Goal: Task Accomplishment & Management: Manage account settings

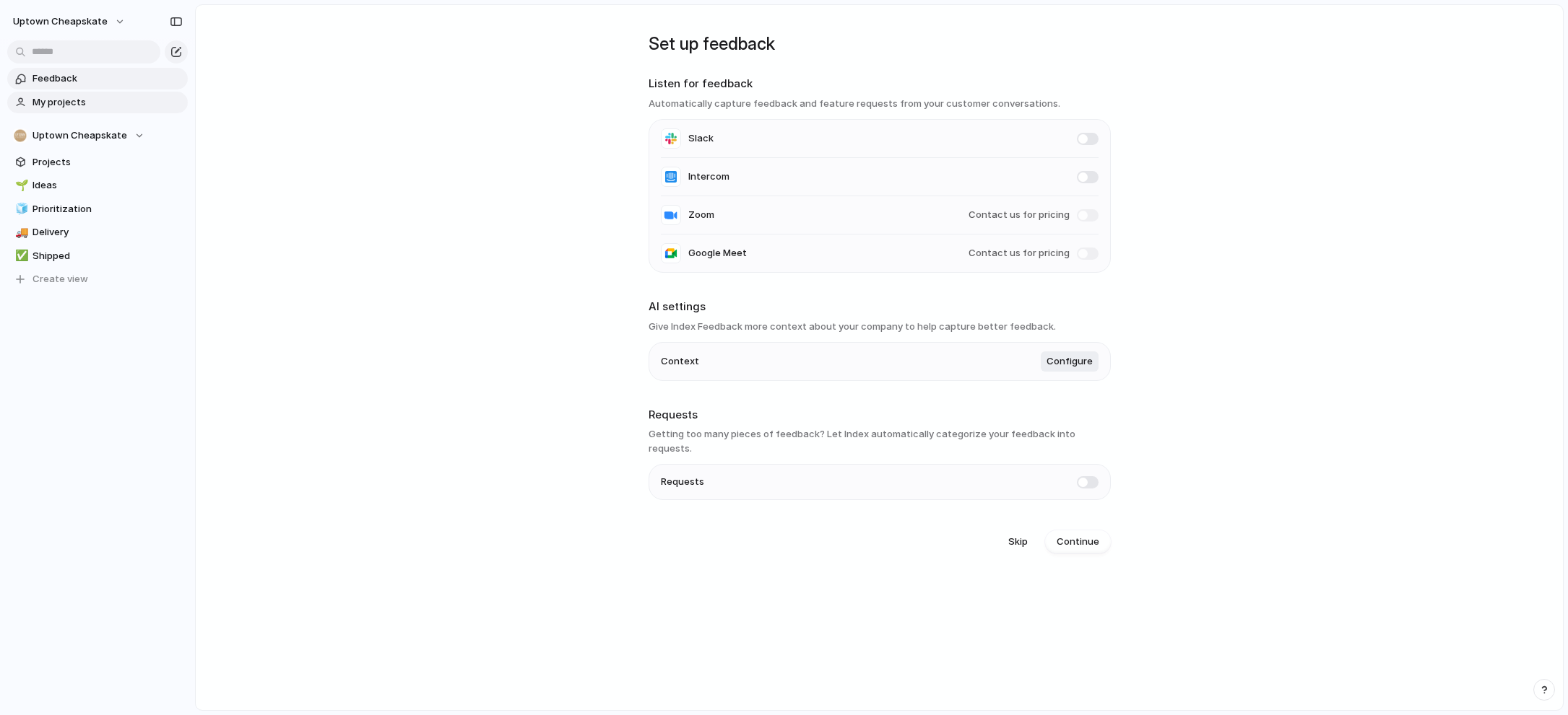
click at [73, 101] on span "My projects" at bounding box center [108, 102] width 150 height 14
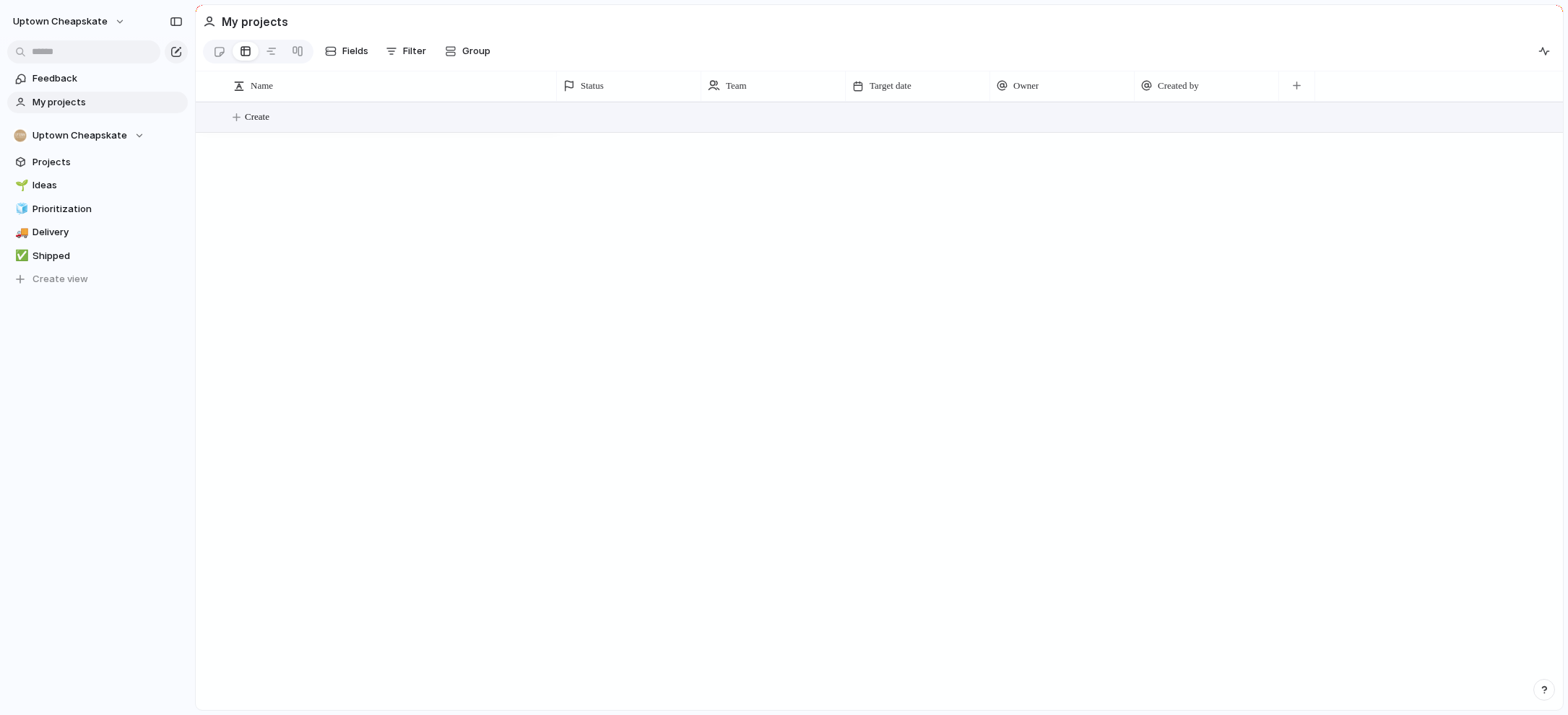
click at [266, 110] on span "Create" at bounding box center [257, 117] width 24 height 14
type textarea "**********"
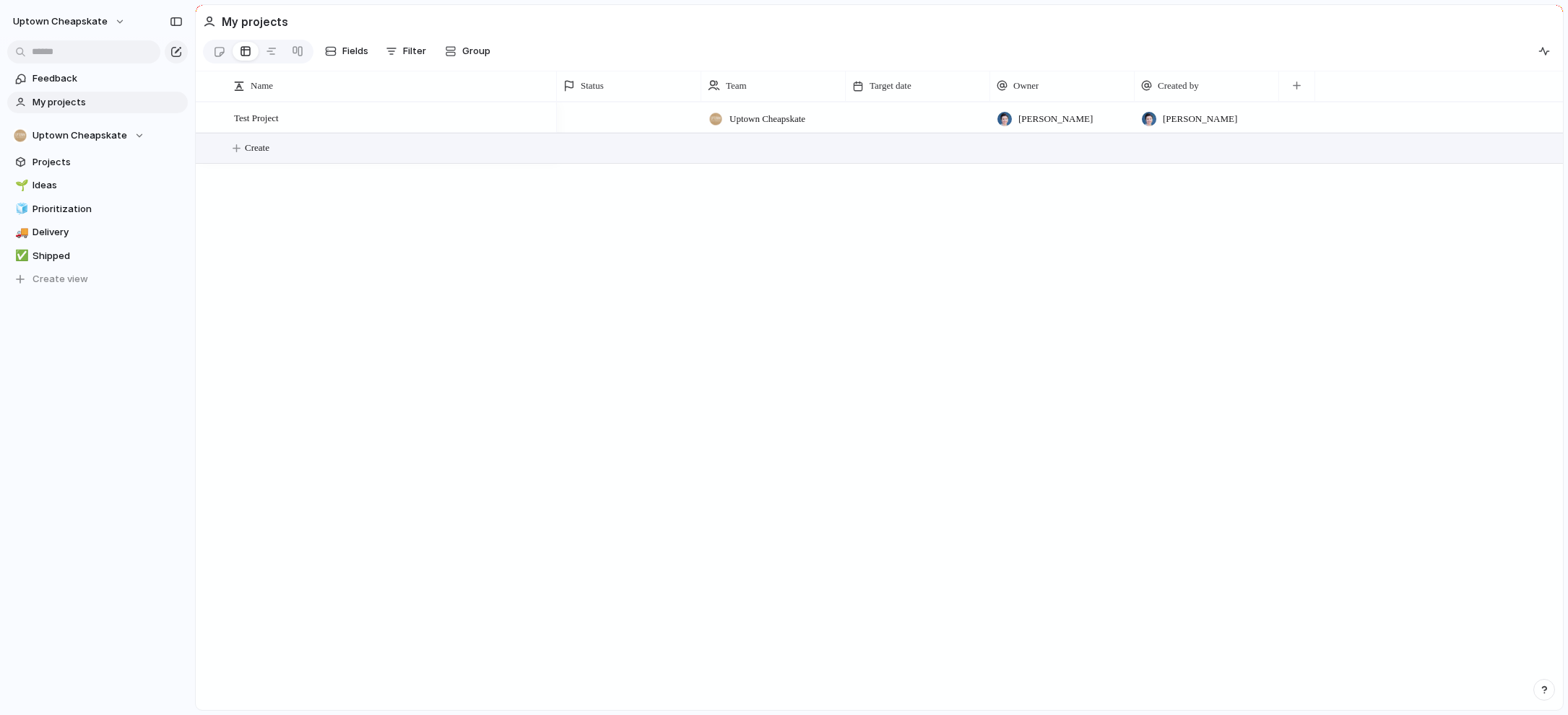
click at [586, 127] on div at bounding box center [628, 117] width 144 height 30
click at [822, 244] on div "Idea Planned On track At risk Off track Paused Canceled Done" at bounding box center [784, 357] width 1568 height 715
click at [1289, 76] on button "button" at bounding box center [1296, 86] width 30 height 26
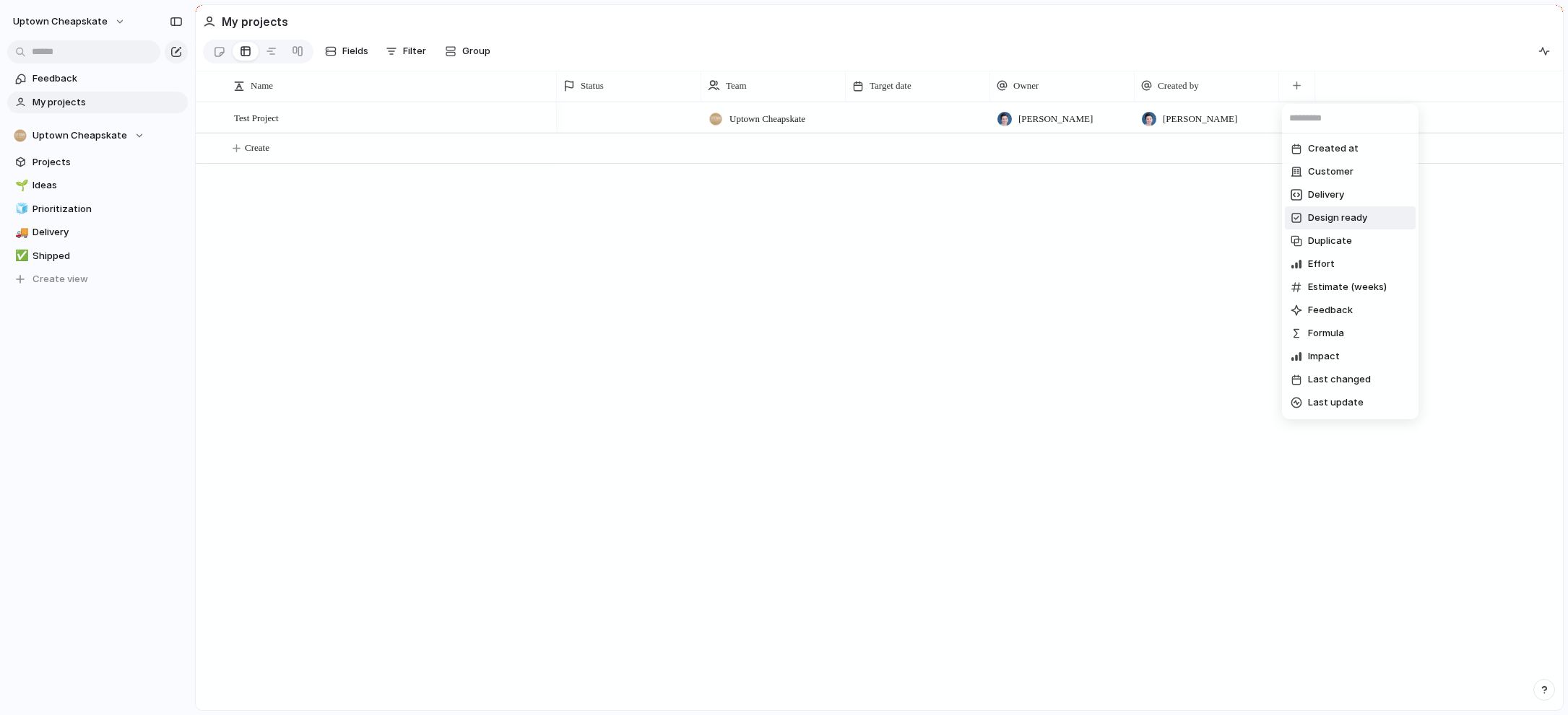
click at [1372, 218] on li "Design ready" at bounding box center [1350, 218] width 131 height 23
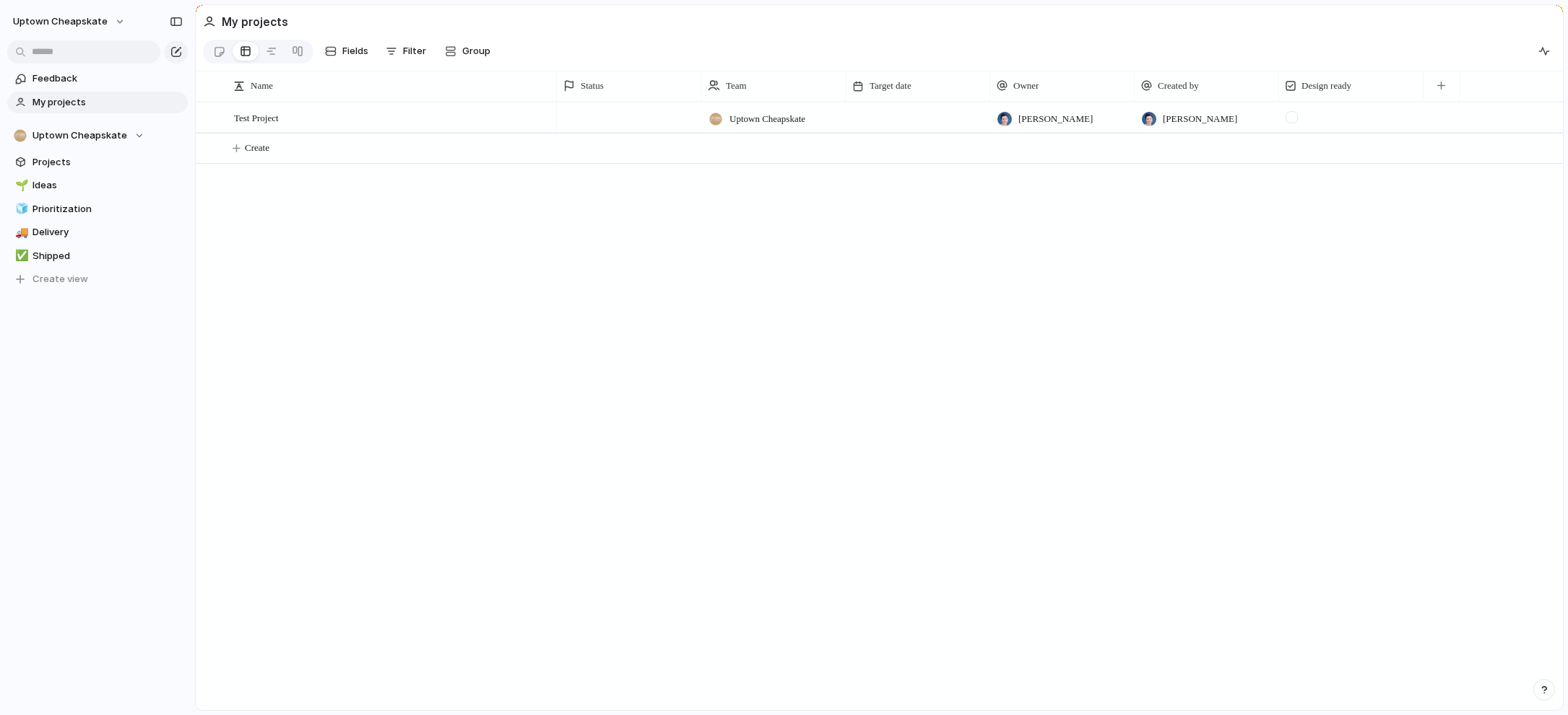
click at [1292, 116] on div at bounding box center [1292, 118] width 12 height 12
click at [1296, 120] on div at bounding box center [1292, 118] width 12 height 12
click at [1450, 85] on button "button" at bounding box center [1441, 86] width 30 height 26
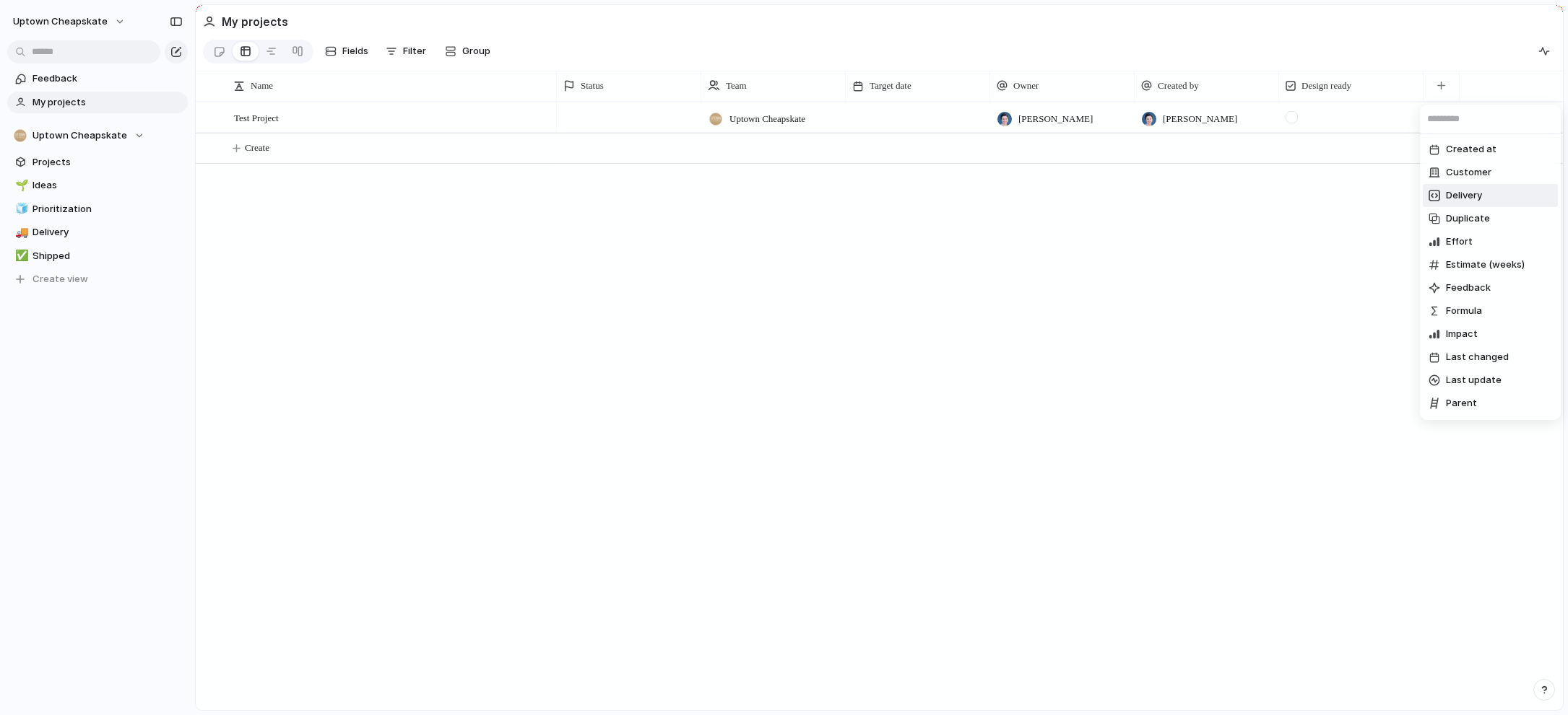
click at [1469, 196] on span "Delivery" at bounding box center [1463, 195] width 36 height 14
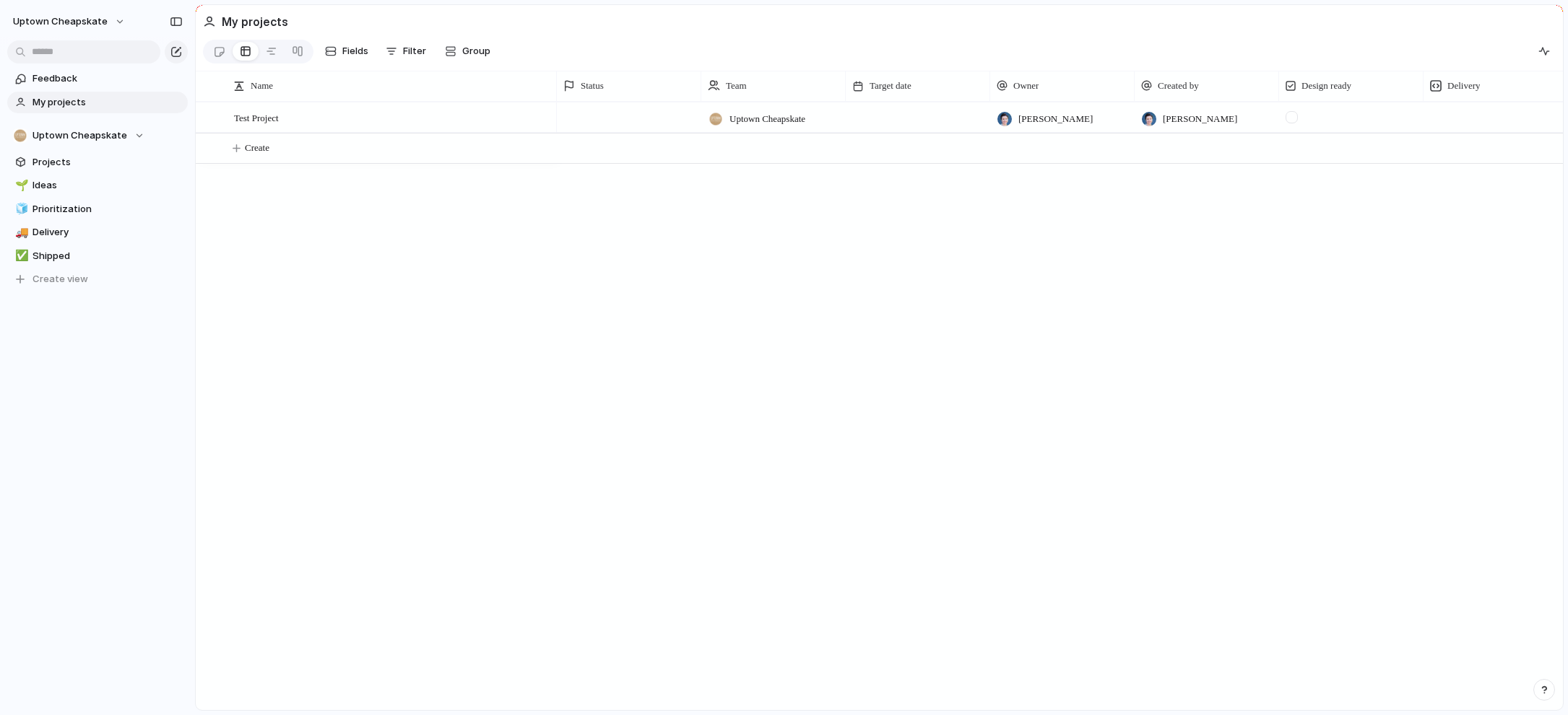
scroll to position [0, 41]
click at [1405, 121] on div at bounding box center [1454, 117] width 144 height 30
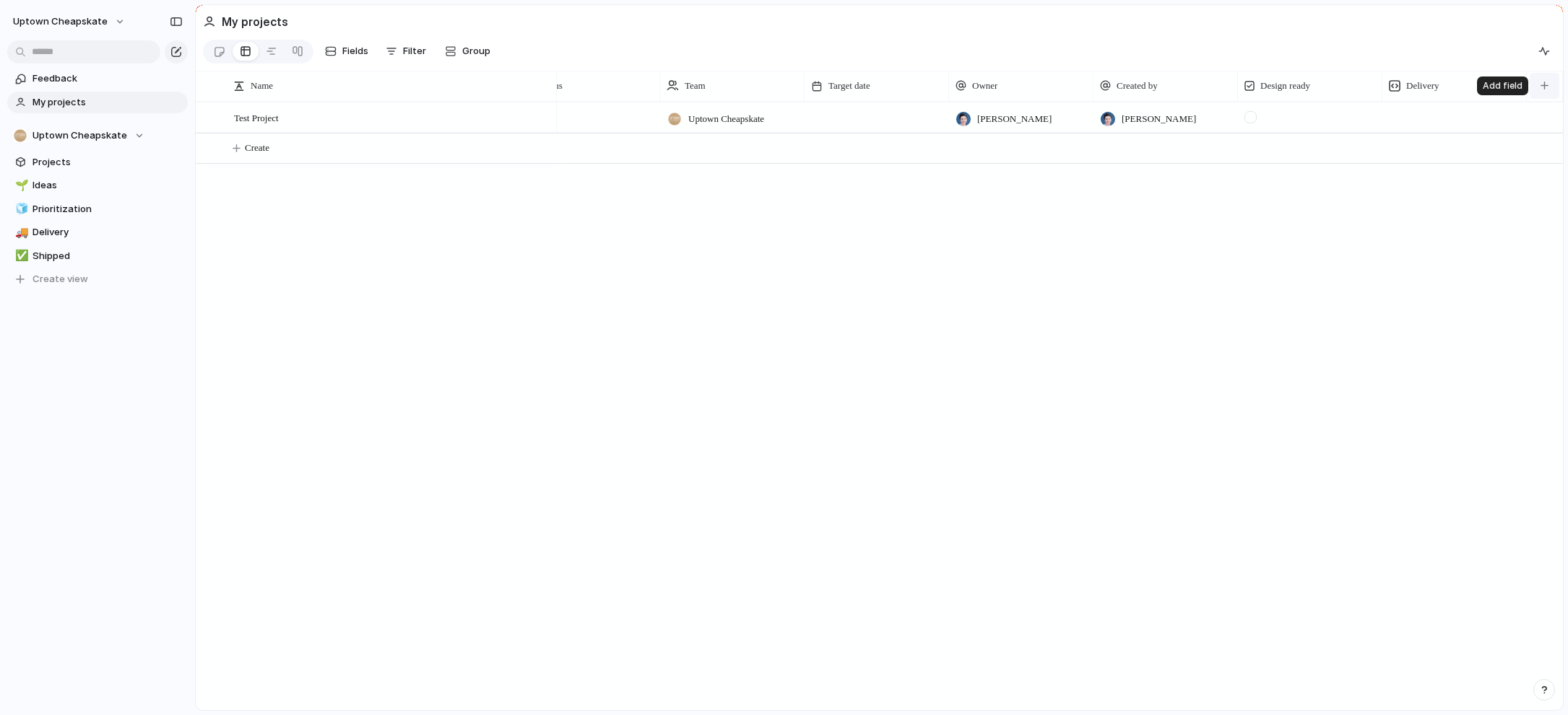
click at [1539, 87] on button "button" at bounding box center [1544, 86] width 30 height 26
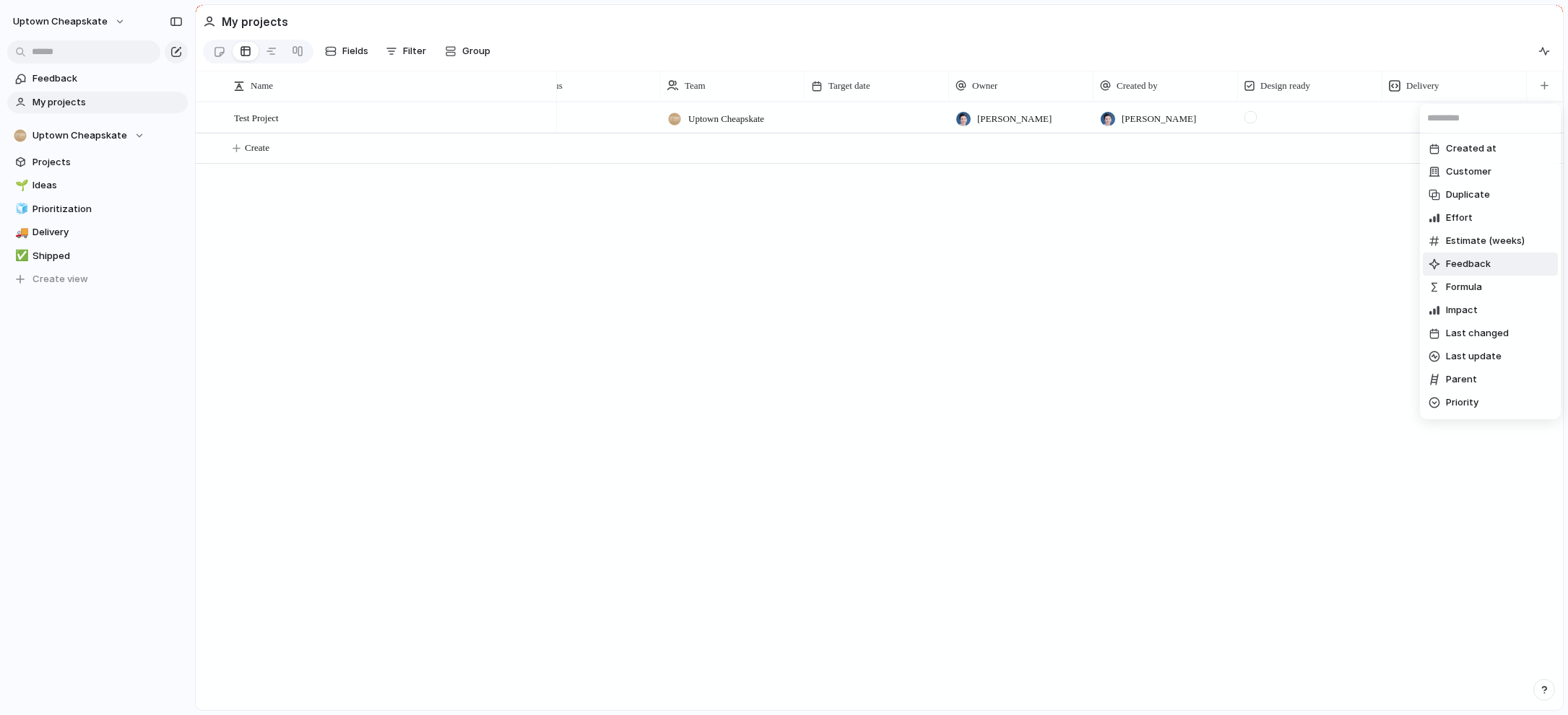
click at [1470, 260] on span "Feedback" at bounding box center [1468, 264] width 45 height 14
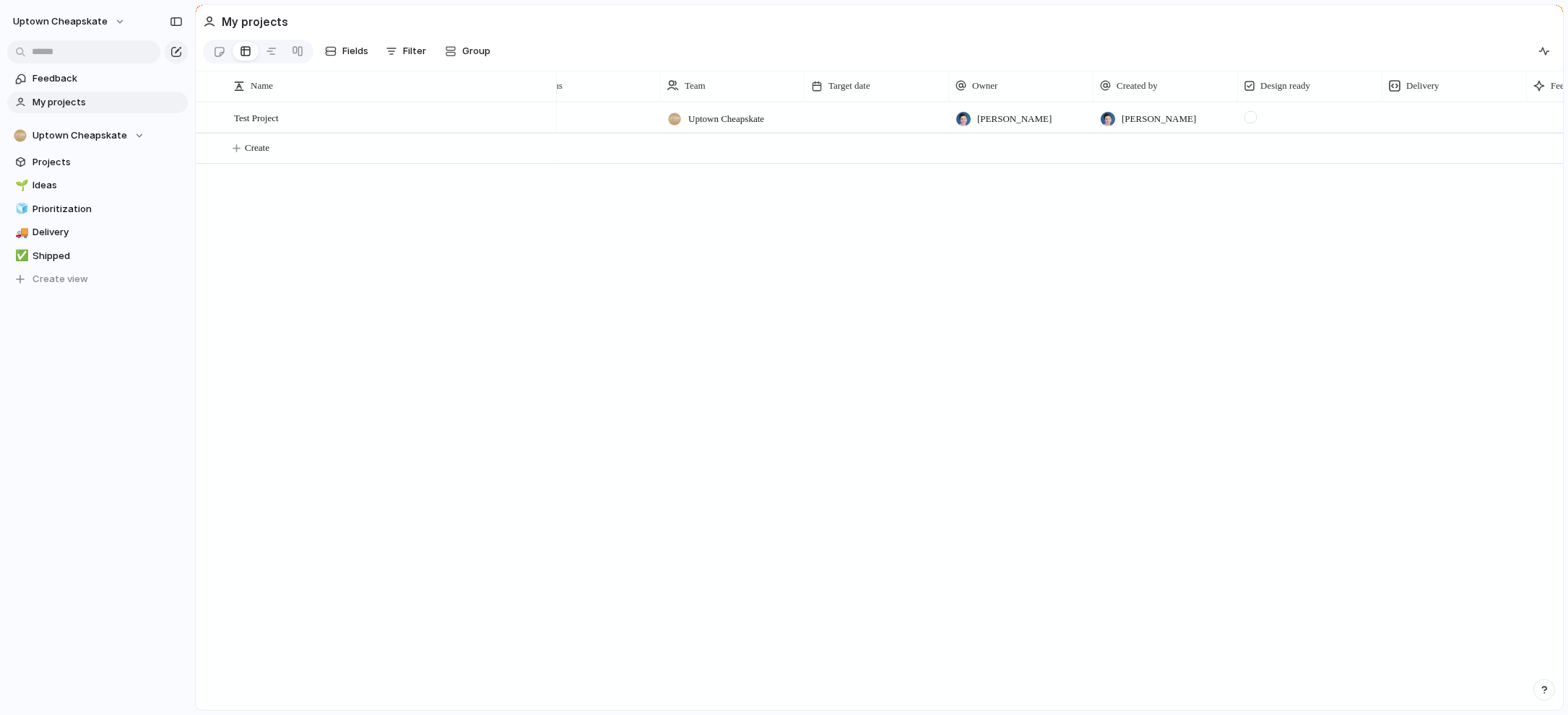
scroll to position [0, 186]
click at [1424, 111] on div at bounding box center [1454, 117] width 144 height 30
click at [1540, 89] on button "button" at bounding box center [1544, 86] width 30 height 26
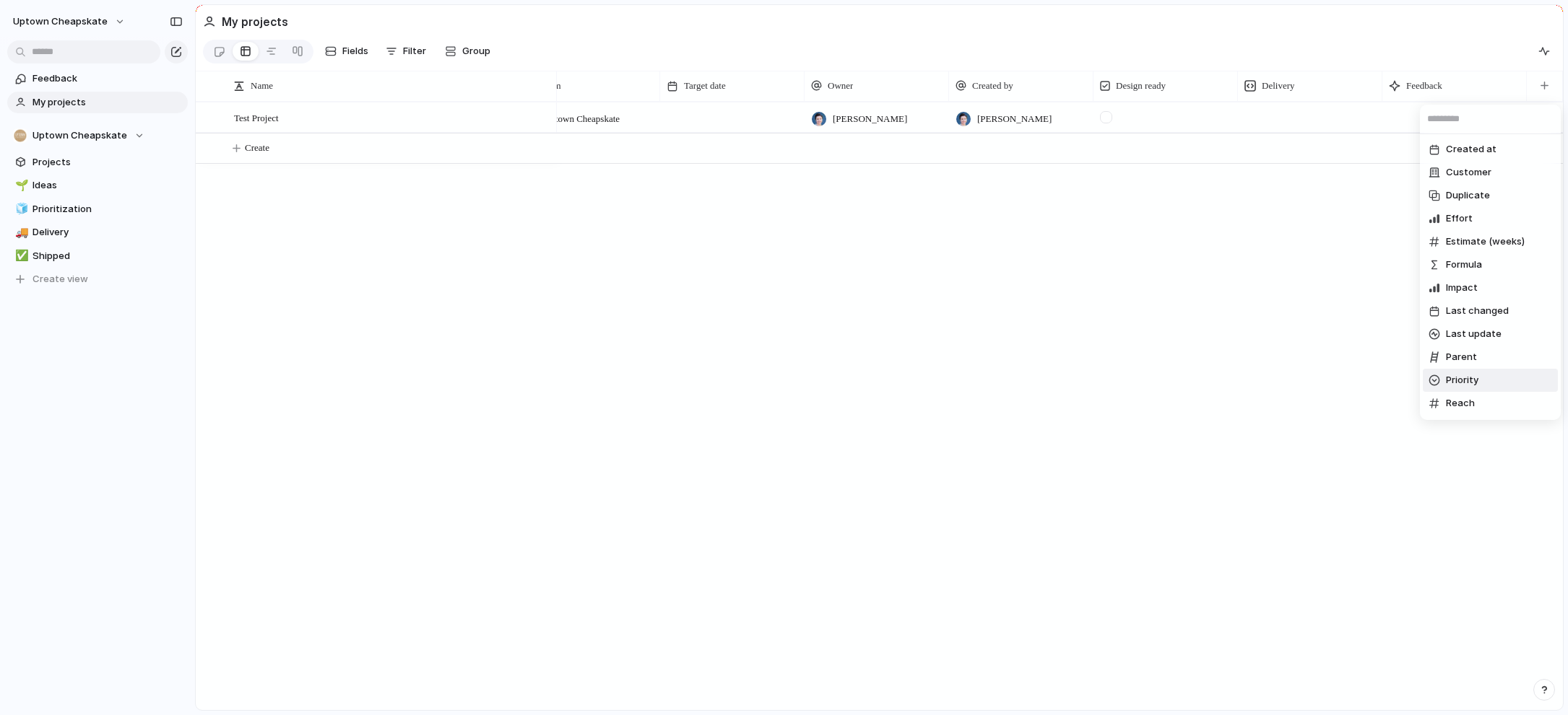
click at [1479, 378] on li "Priority" at bounding box center [1490, 380] width 135 height 23
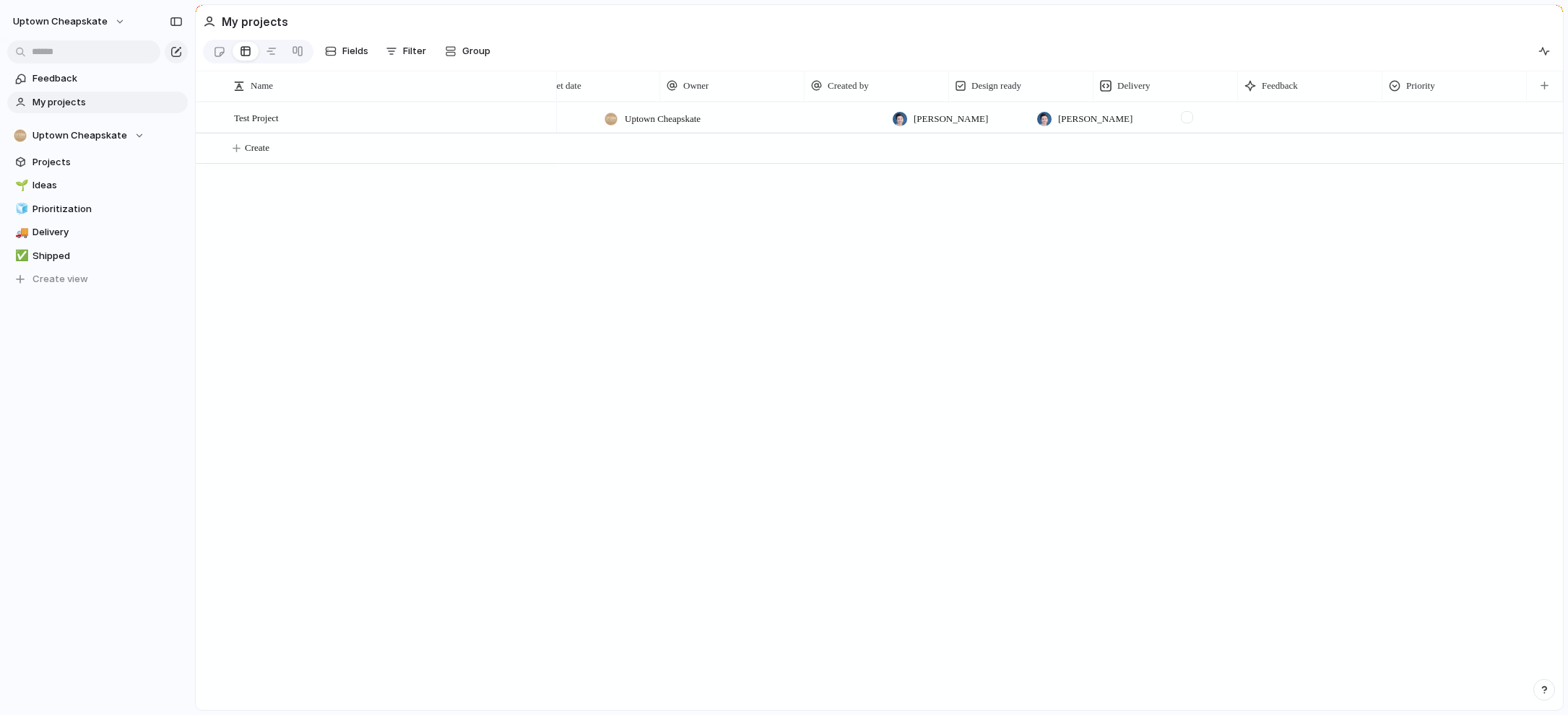
scroll to position [0, 0]
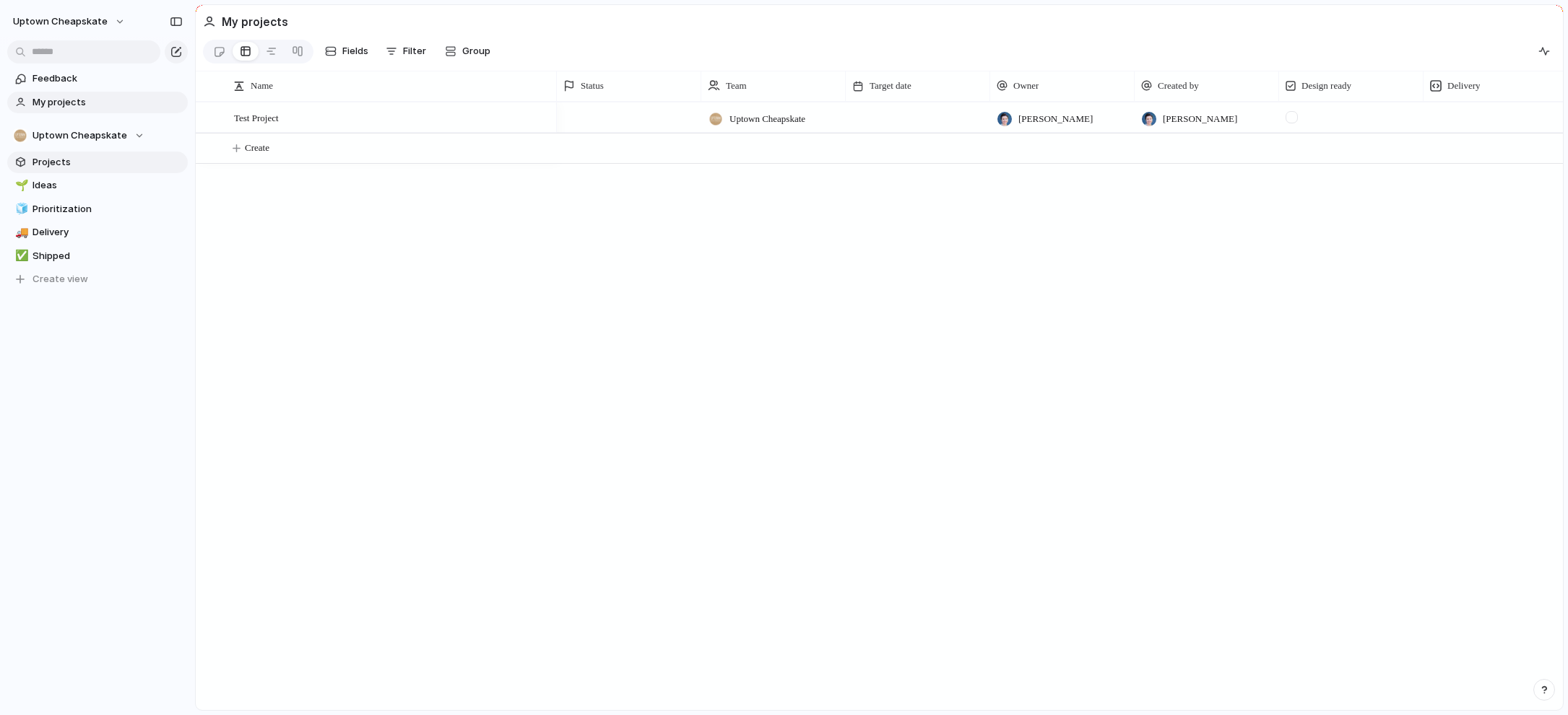
click at [60, 159] on span "Projects" at bounding box center [108, 162] width 150 height 14
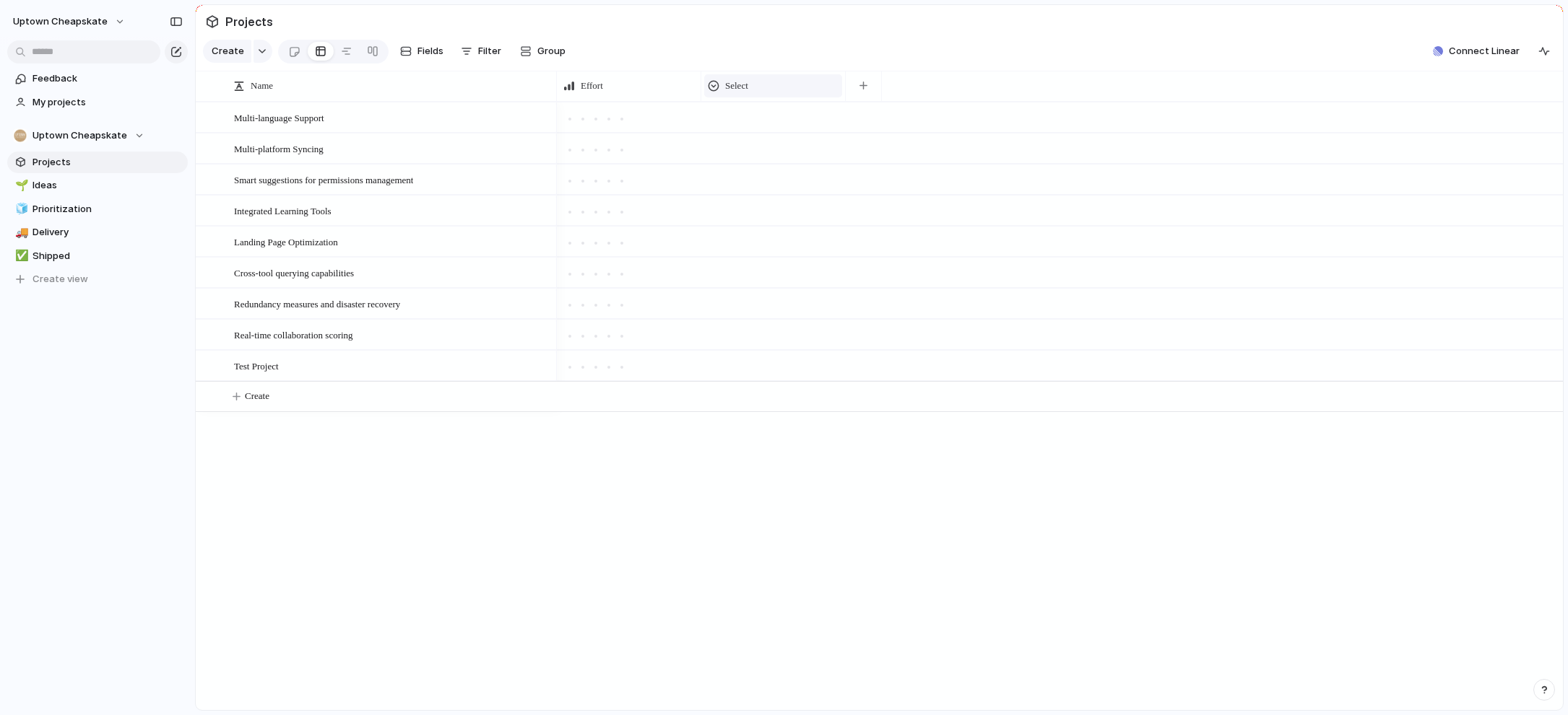
click at [734, 79] on span "Select" at bounding box center [737, 85] width 23 height 14
click at [868, 79] on div "Modify Hide Sort ascending Sort descending" at bounding box center [784, 357] width 1568 height 715
click at [862, 86] on div "button" at bounding box center [863, 85] width 8 height 8
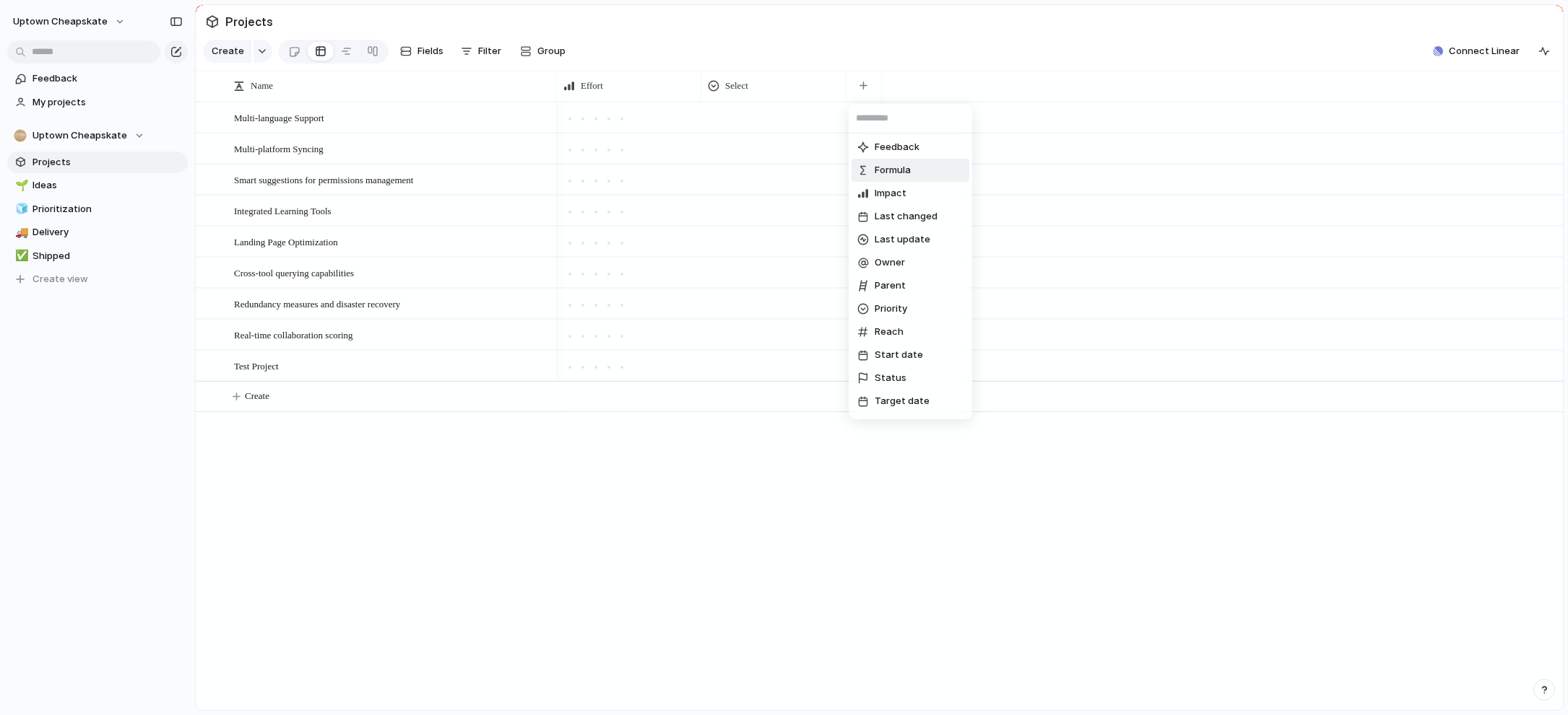
scroll to position [163, 0]
click at [890, 333] on span "Reach" at bounding box center [889, 333] width 29 height 14
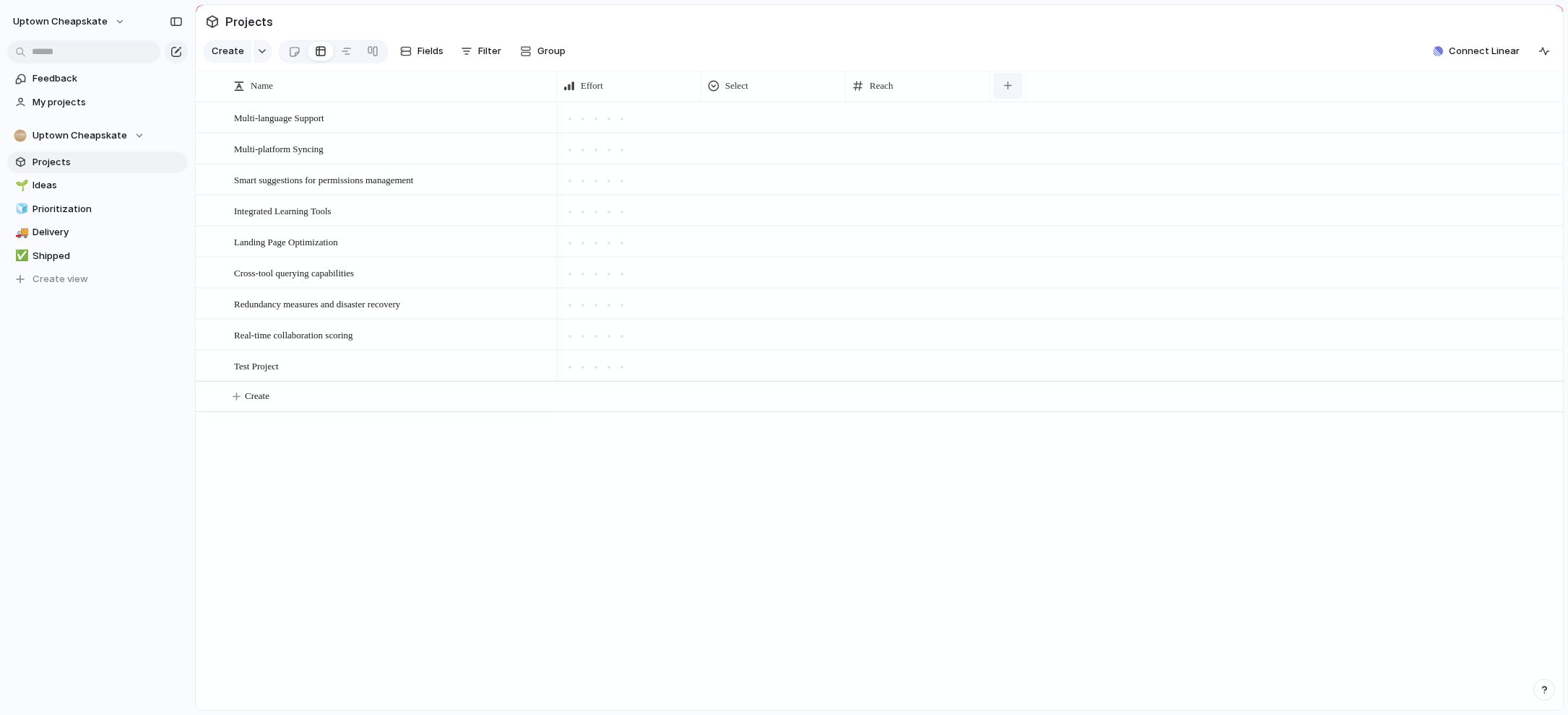
click at [999, 89] on button "button" at bounding box center [1008, 86] width 30 height 26
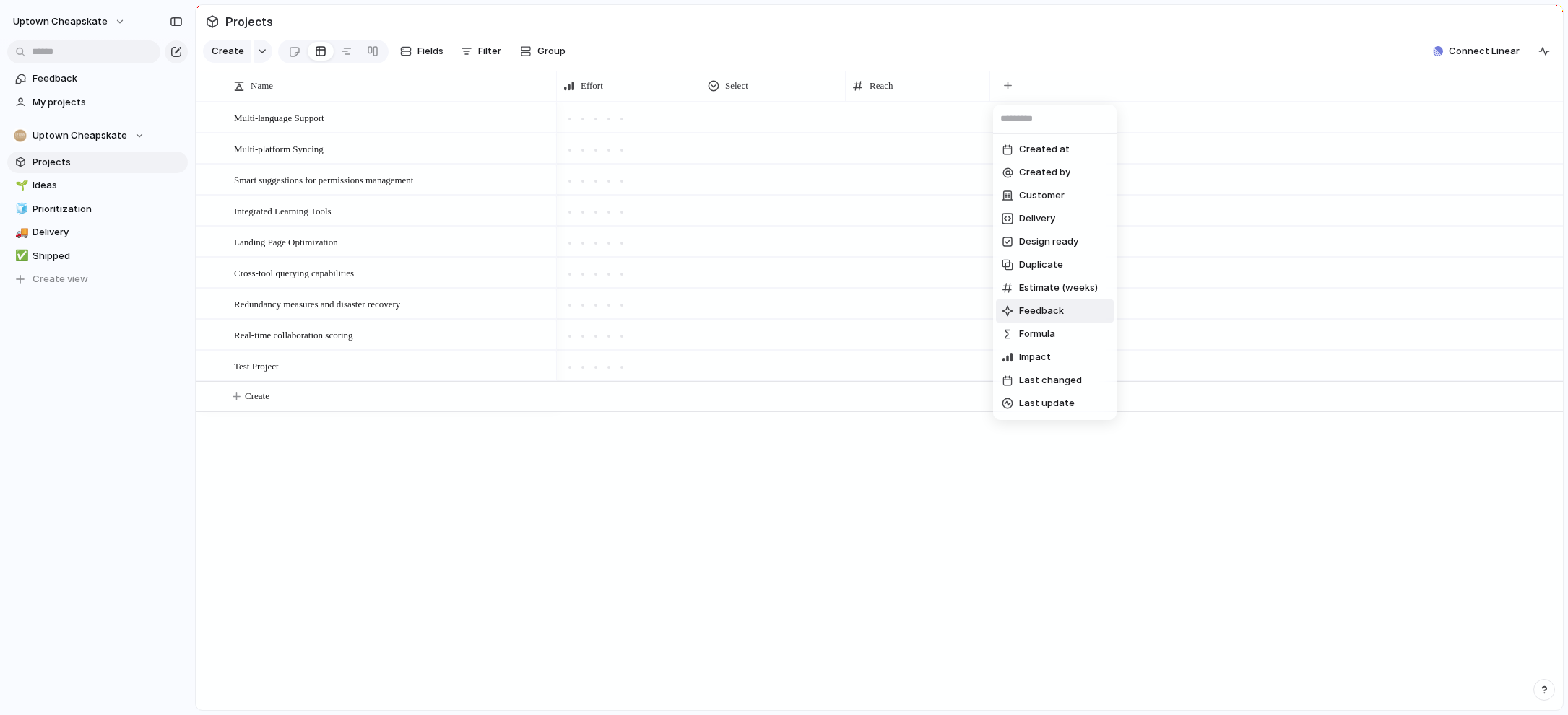
scroll to position [15, 0]
click at [1044, 343] on span "Impact" at bounding box center [1035, 342] width 32 height 14
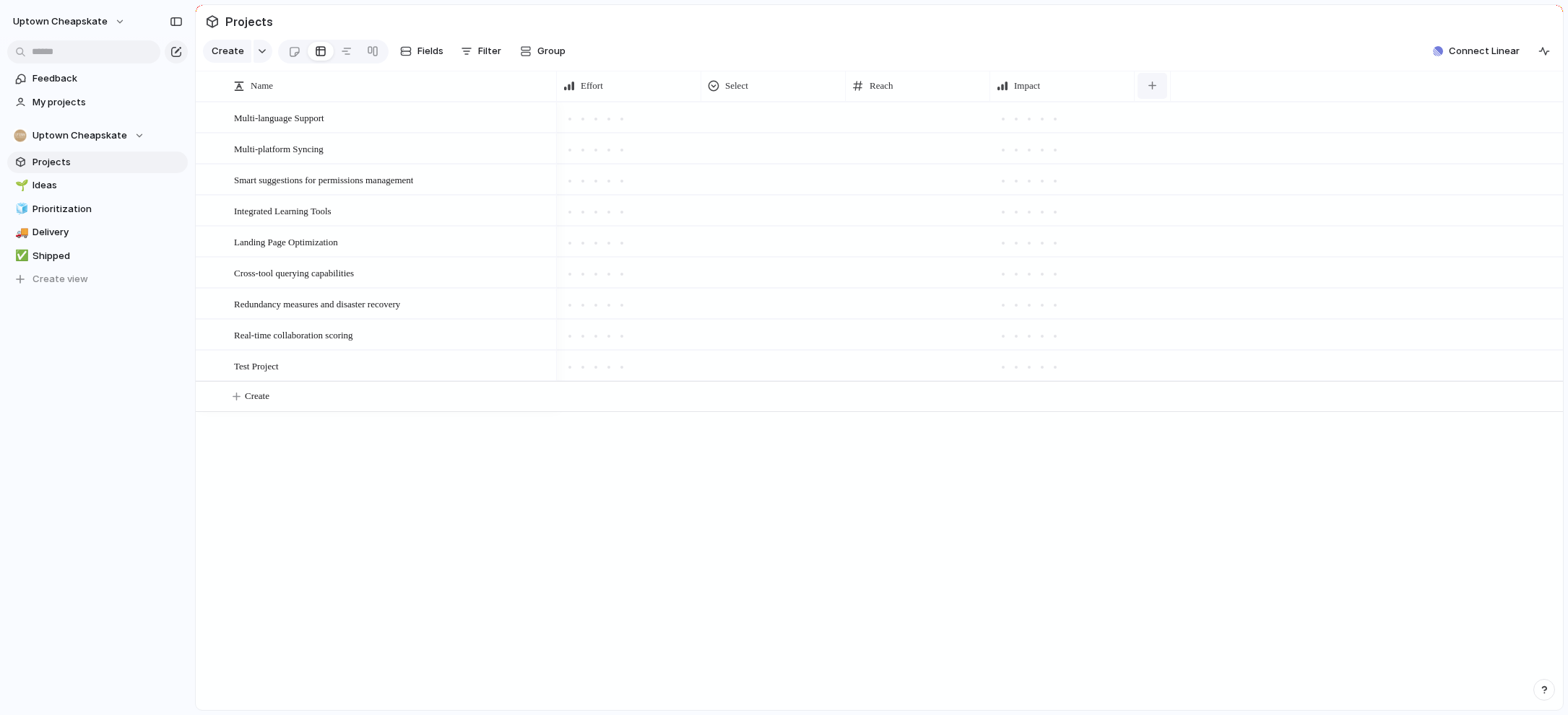
click at [1154, 87] on div "button" at bounding box center [1152, 85] width 8 height 8
type input "*"
click at [1052, 485] on div "Created at Created by Customer Delivery Design ready Duplicate Estimate (weeks)…" at bounding box center [784, 357] width 1568 height 715
click at [922, 117] on div at bounding box center [918, 117] width 144 height 30
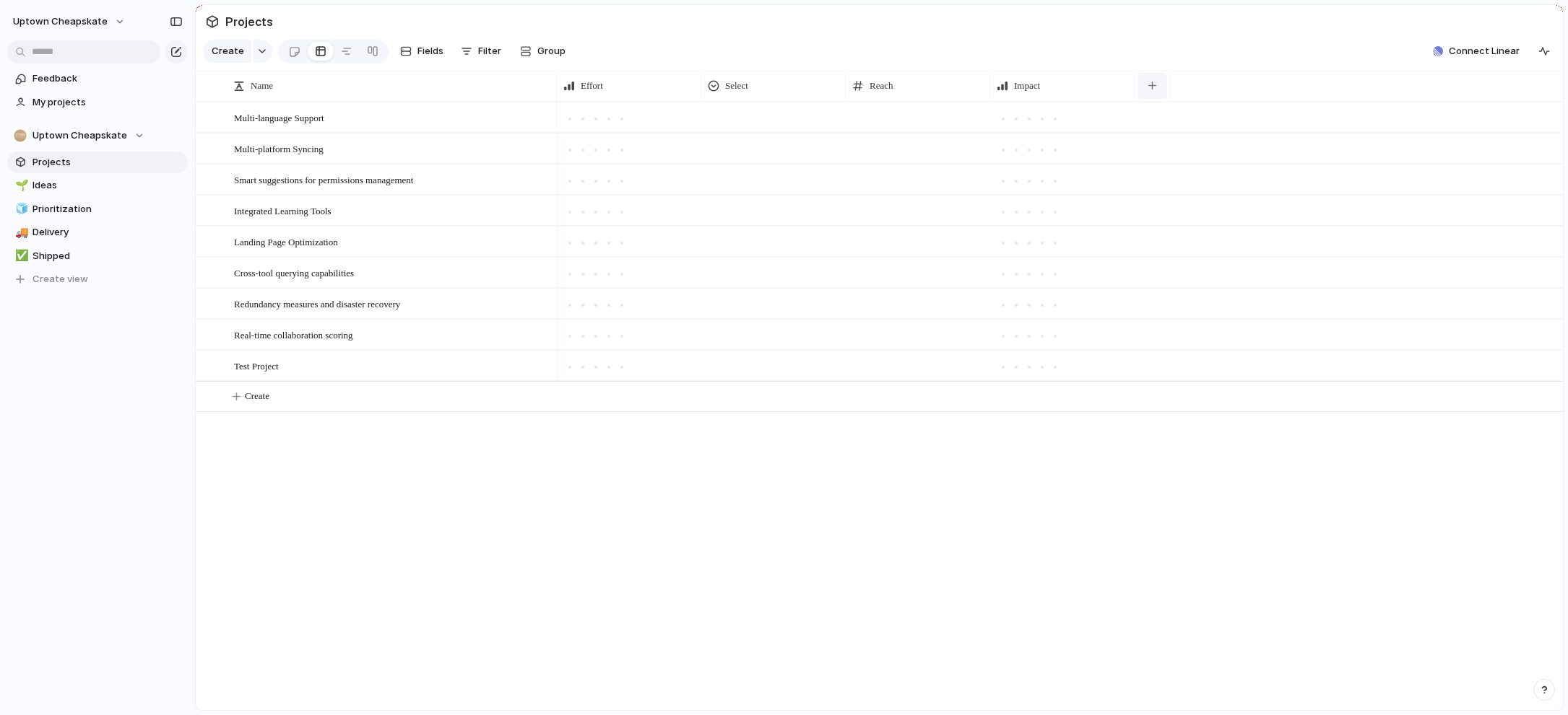
click at [1156, 87] on button "button" at bounding box center [1152, 86] width 30 height 26
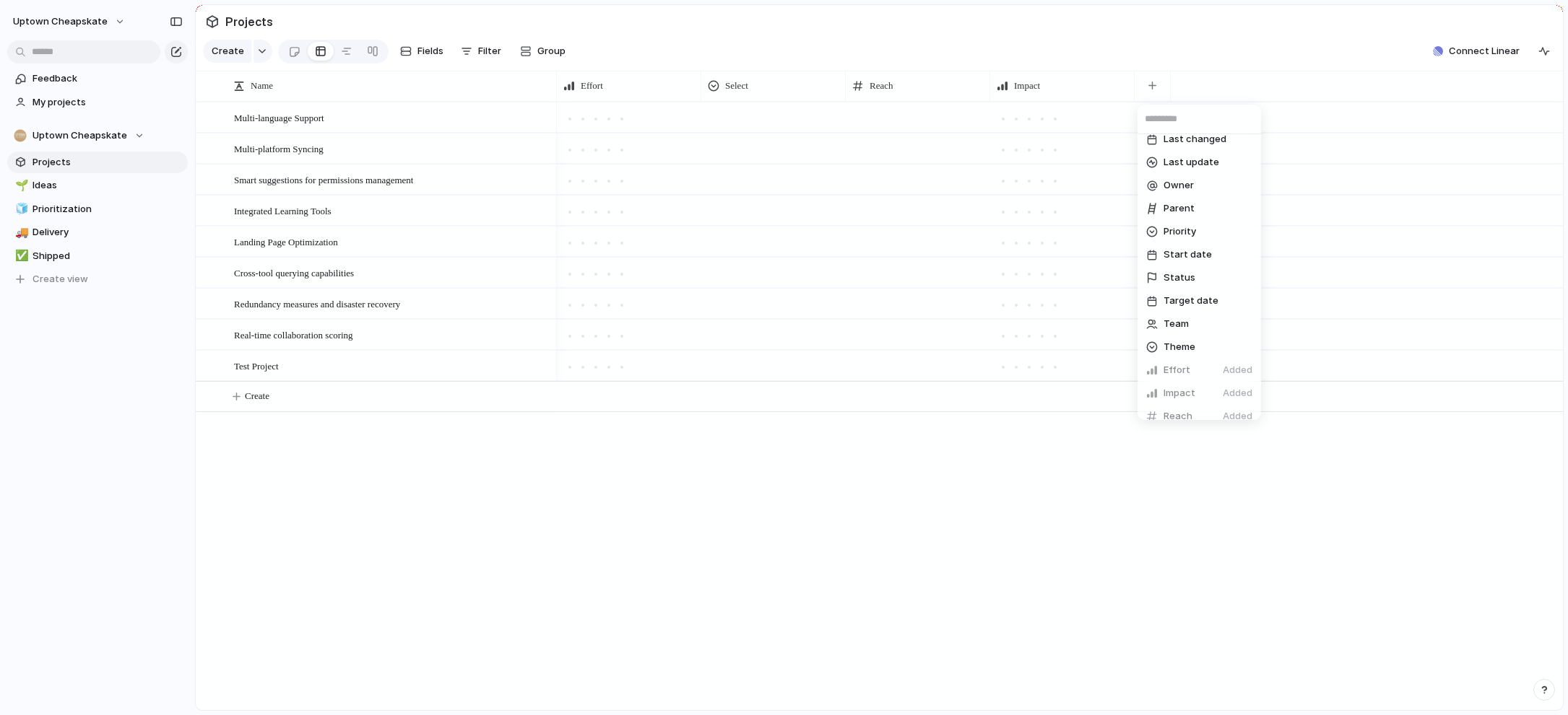
scroll to position [222, 0]
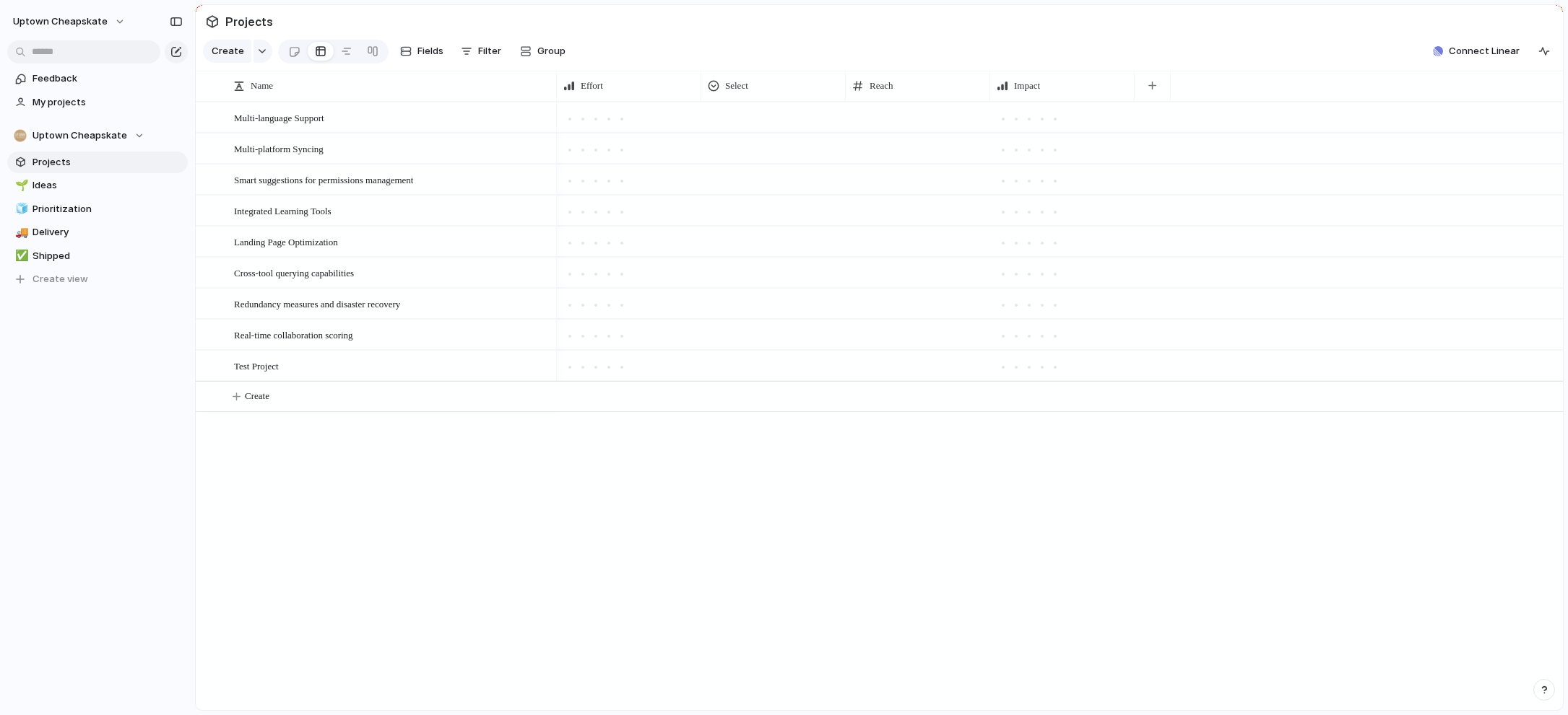
click at [950, 82] on div "Created at Created by Customer Delivery Design ready Duplicate Estimate (weeks)…" at bounding box center [784, 357] width 1568 height 715
click at [957, 85] on div "Reach" at bounding box center [917, 85] width 131 height 14
click at [919, 118] on li "Modify" at bounding box center [904, 118] width 106 height 23
click at [1508, 148] on div "Type Number" at bounding box center [1457, 158] width 192 height 20
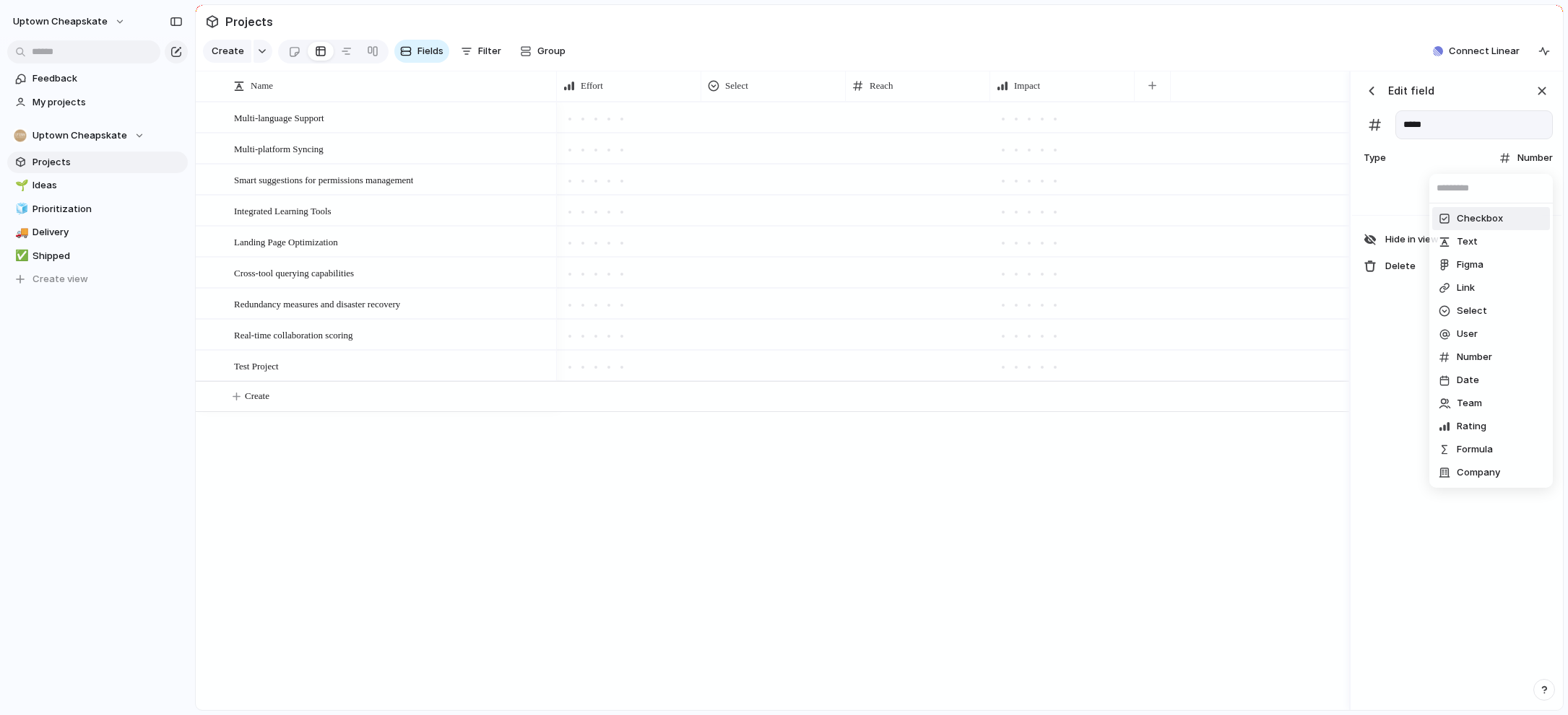
click at [1544, 88] on div "Checkbox Text Figma Link Select User Number Date Team Rating Formula Company" at bounding box center [784, 357] width 1568 height 715
click at [1540, 88] on div "button" at bounding box center [1541, 91] width 16 height 16
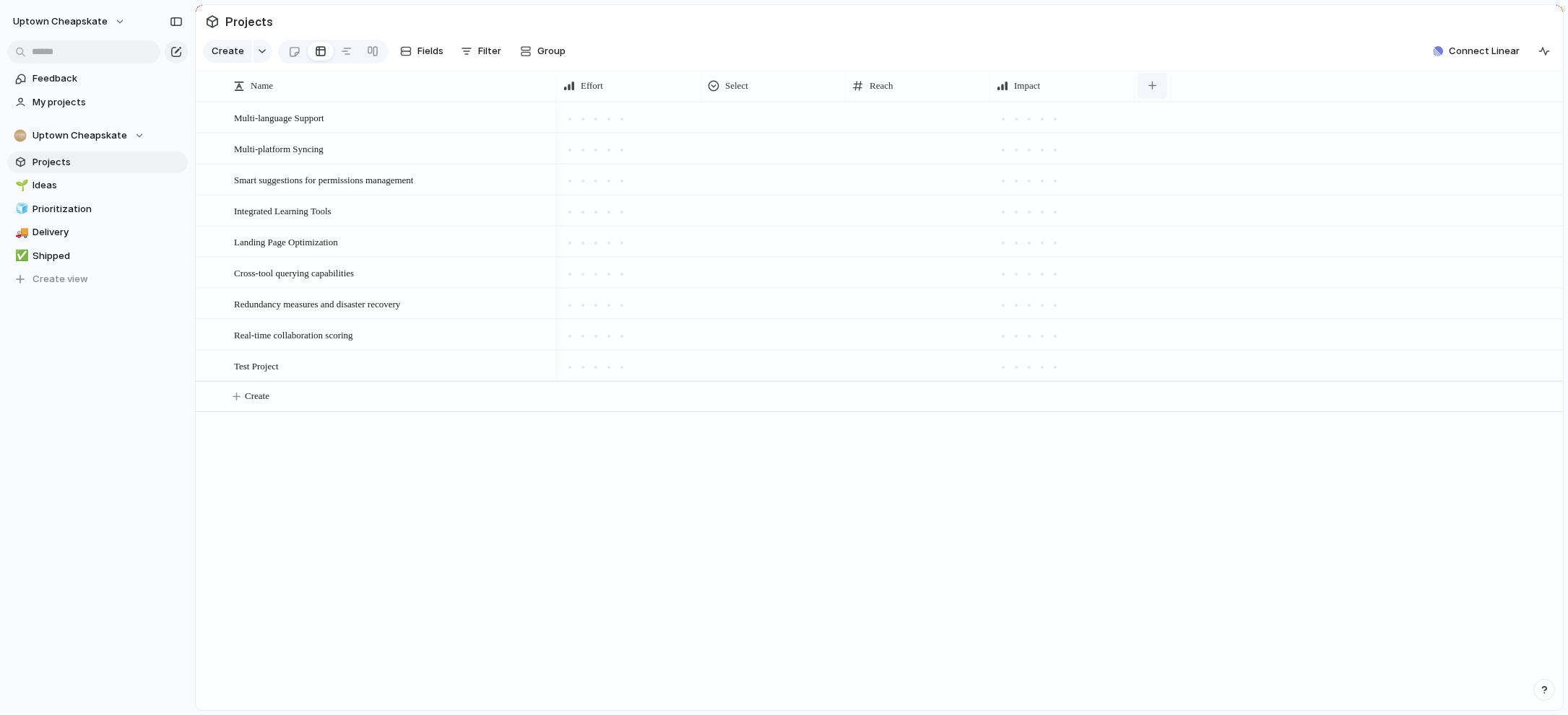
click at [1137, 90] on button "button" at bounding box center [1152, 86] width 30 height 26
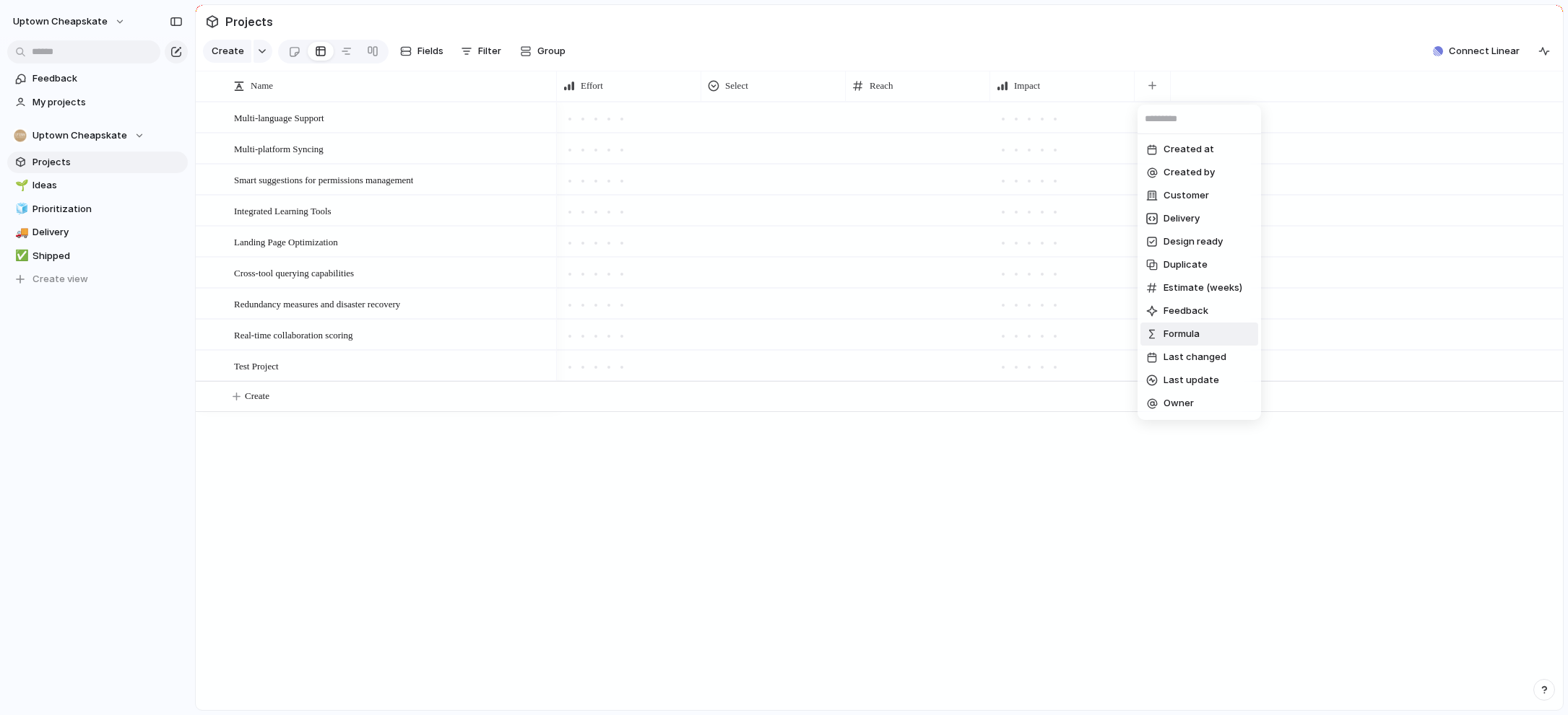
scroll to position [275, 0]
click at [966, 511] on div "Created at Created by Customer Delivery Design ready Duplicate Estimate (weeks)…" at bounding box center [784, 357] width 1568 height 715
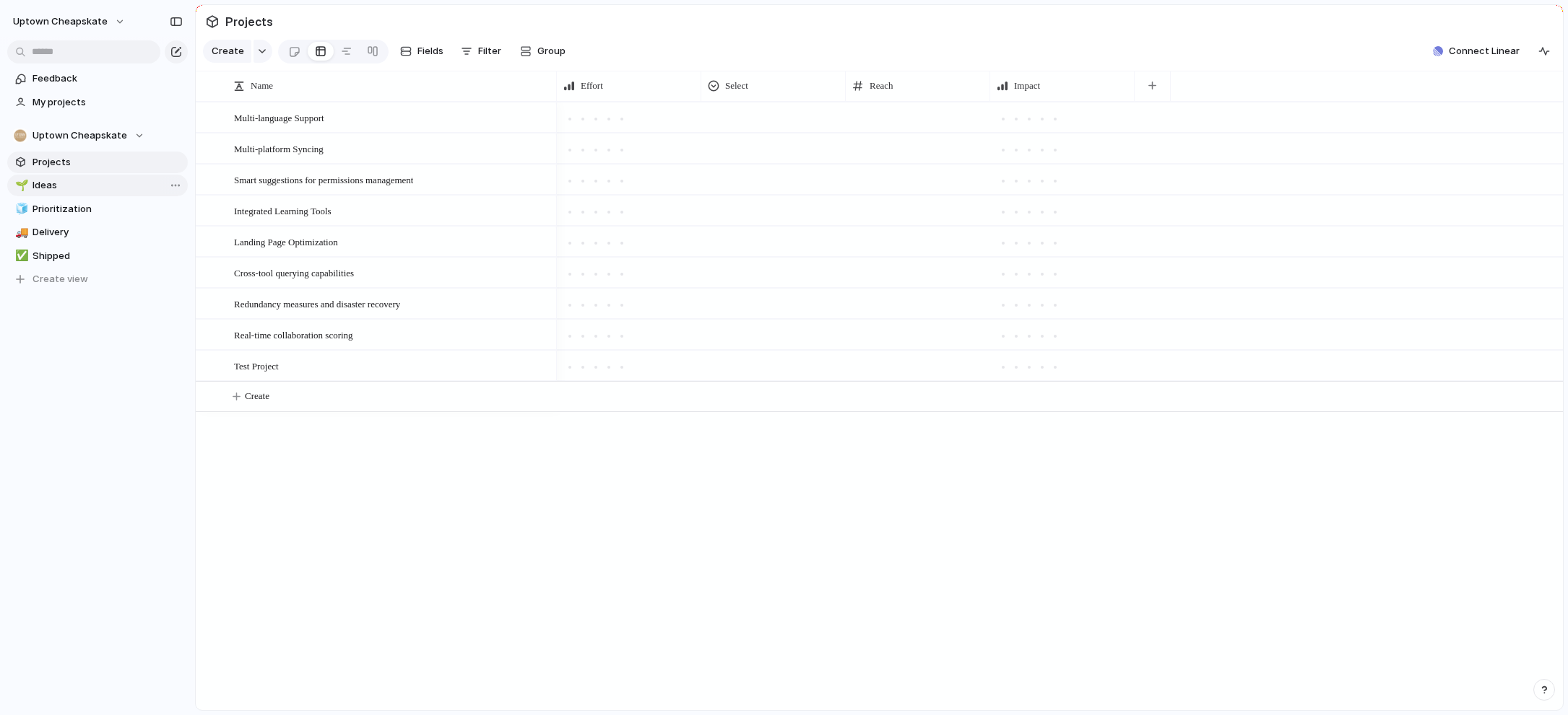
click at [73, 182] on span "Ideas" at bounding box center [108, 185] width 150 height 14
click at [73, 155] on span "Projects" at bounding box center [108, 162] width 150 height 14
click at [74, 186] on span "Ideas" at bounding box center [108, 185] width 150 height 14
click at [308, 114] on span "Multi-language Support" at bounding box center [279, 118] width 90 height 17
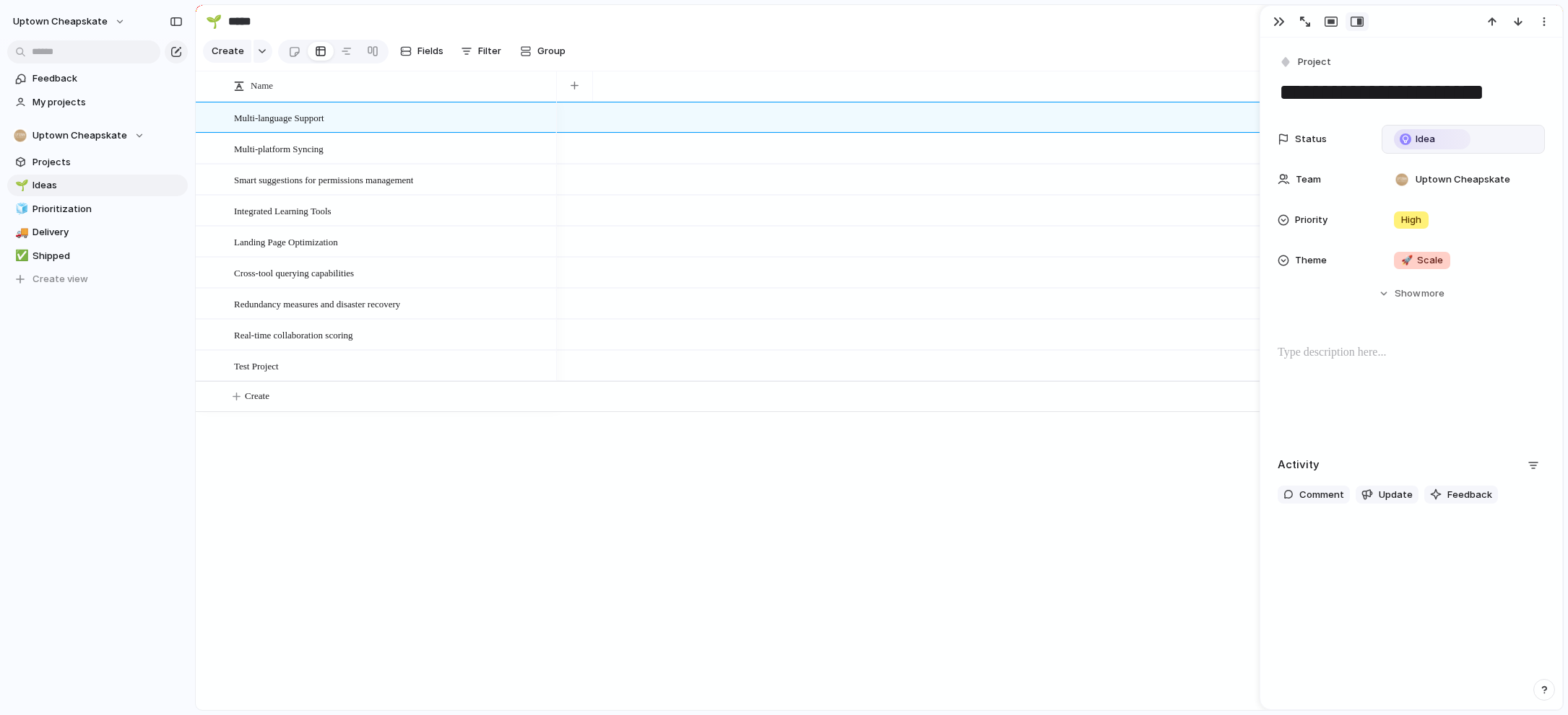
click at [1445, 136] on div "Idea" at bounding box center [1432, 139] width 73 height 18
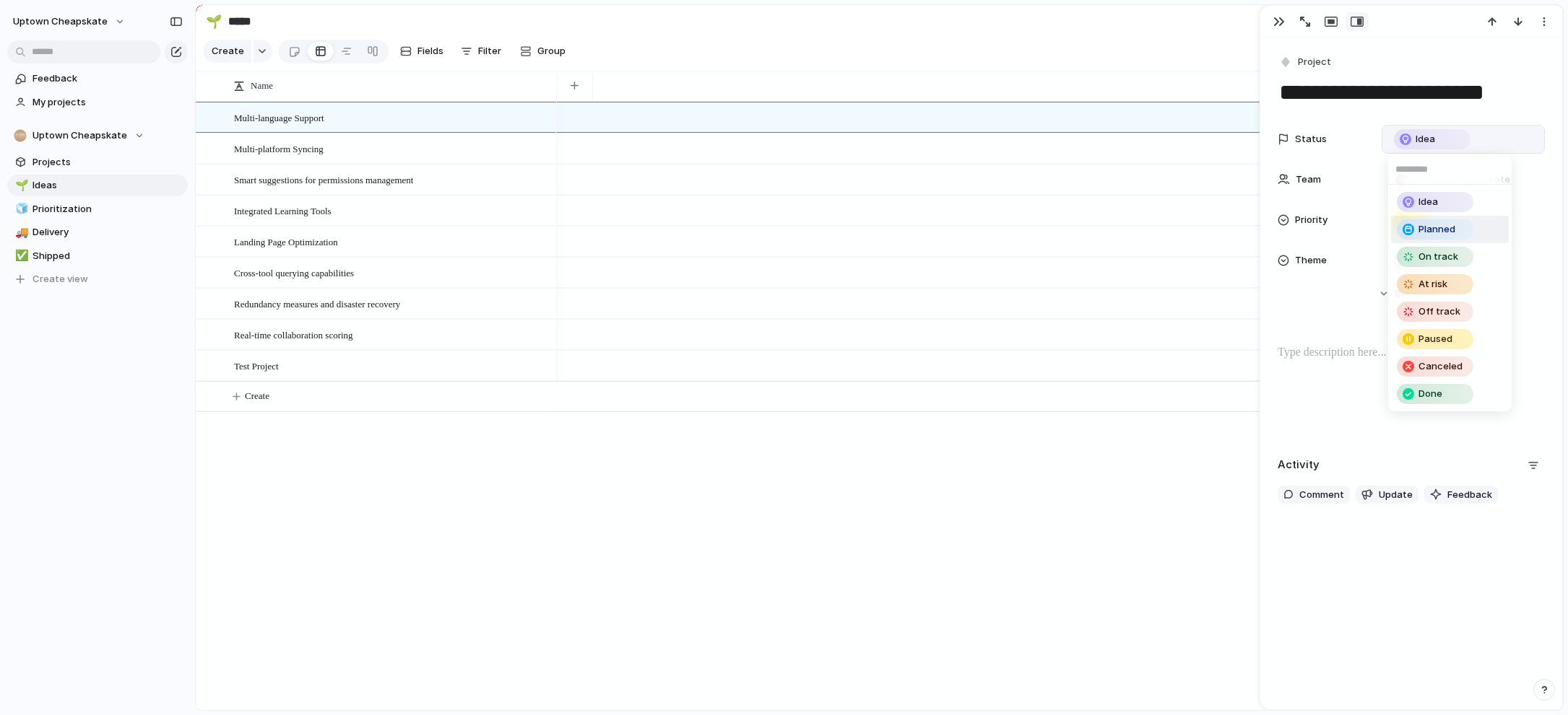
click at [1434, 231] on span "Planned" at bounding box center [1437, 229] width 37 height 14
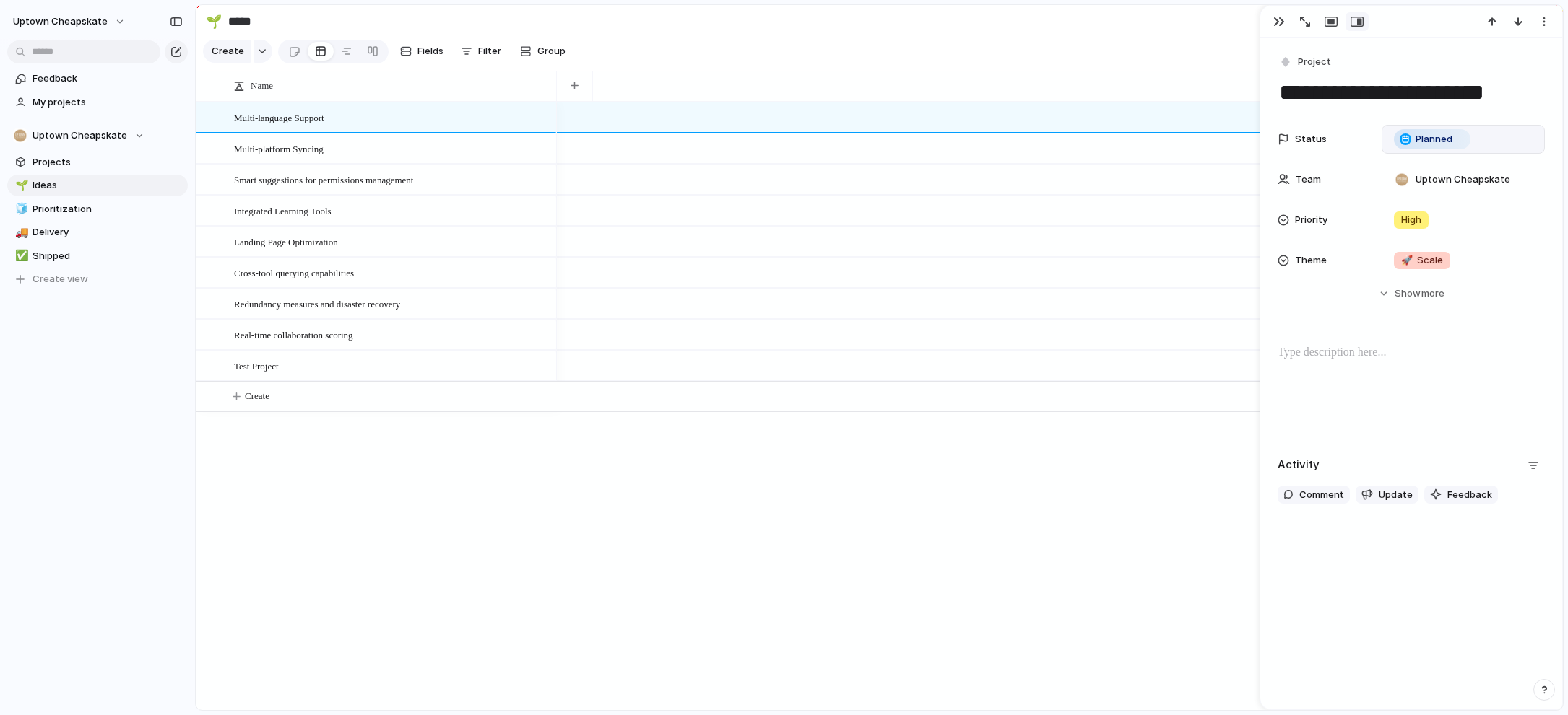
click at [741, 517] on div at bounding box center [1060, 405] width 1006 height 608
click at [573, 82] on div "button" at bounding box center [574, 85] width 8 height 8
type input "****"
click at [595, 156] on li "Status" at bounding box center [621, 150] width 118 height 23
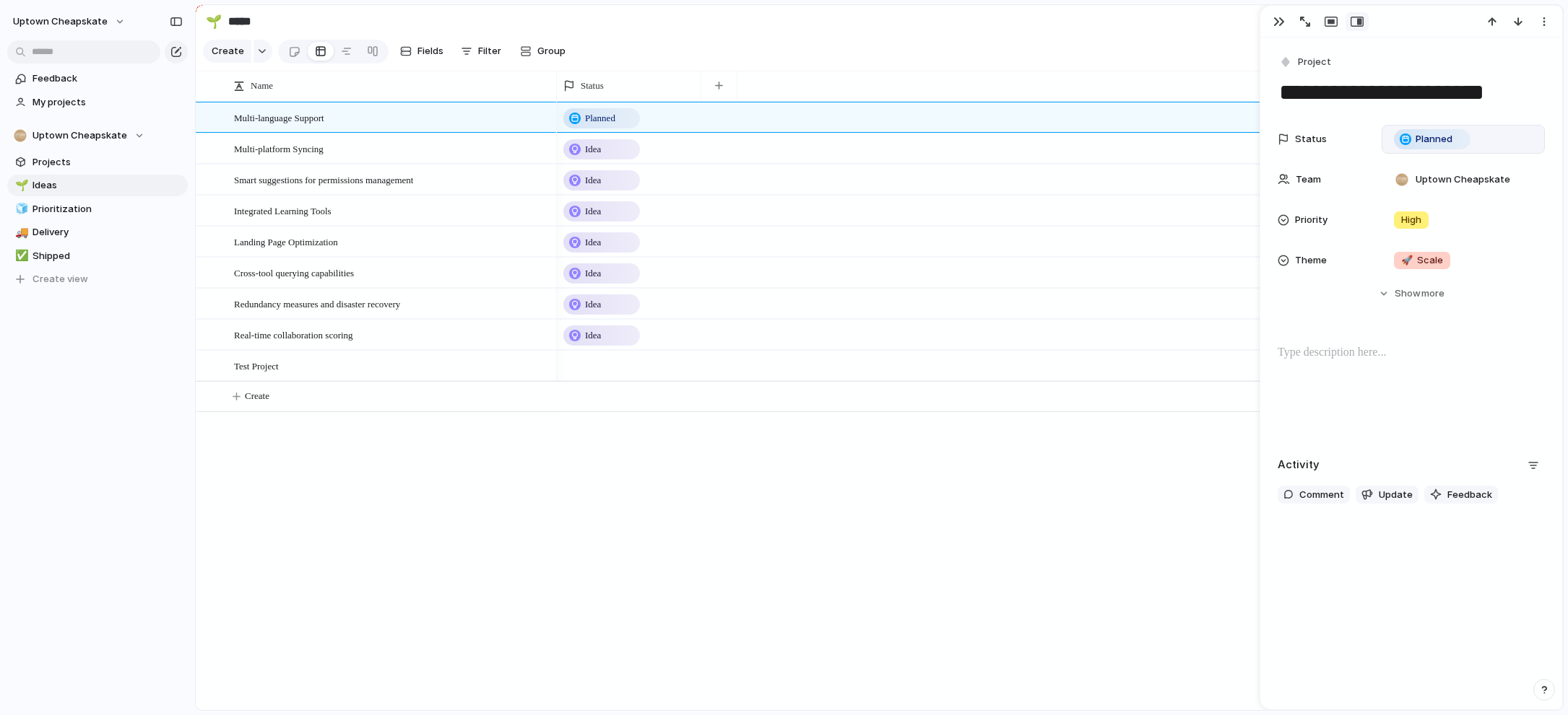
click at [573, 485] on div "Planned Idea Idea Idea Idea Idea Idea Idea" at bounding box center [1060, 405] width 1006 height 608
click at [1277, 21] on div "button" at bounding box center [1279, 21] width 11 height 11
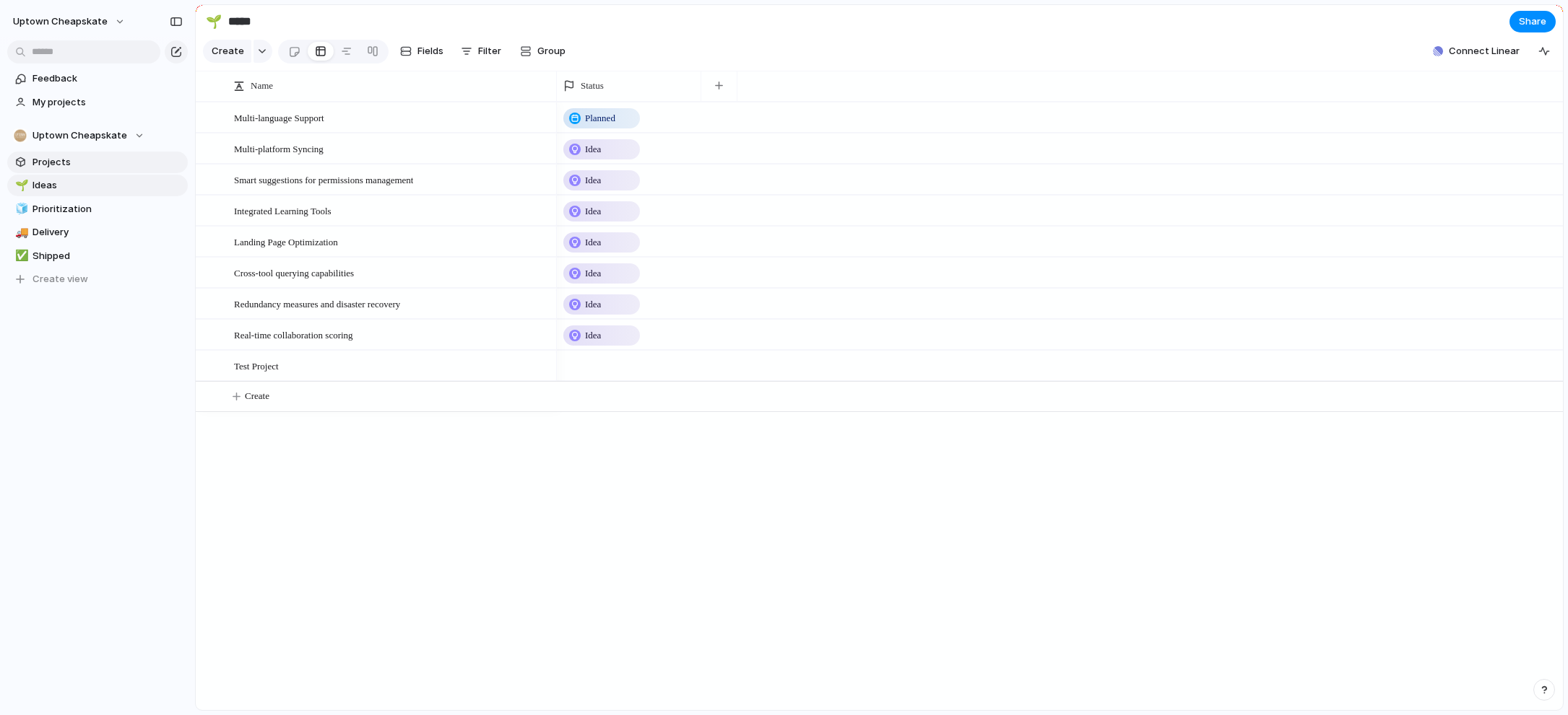
click at [99, 161] on span "Projects" at bounding box center [108, 162] width 150 height 14
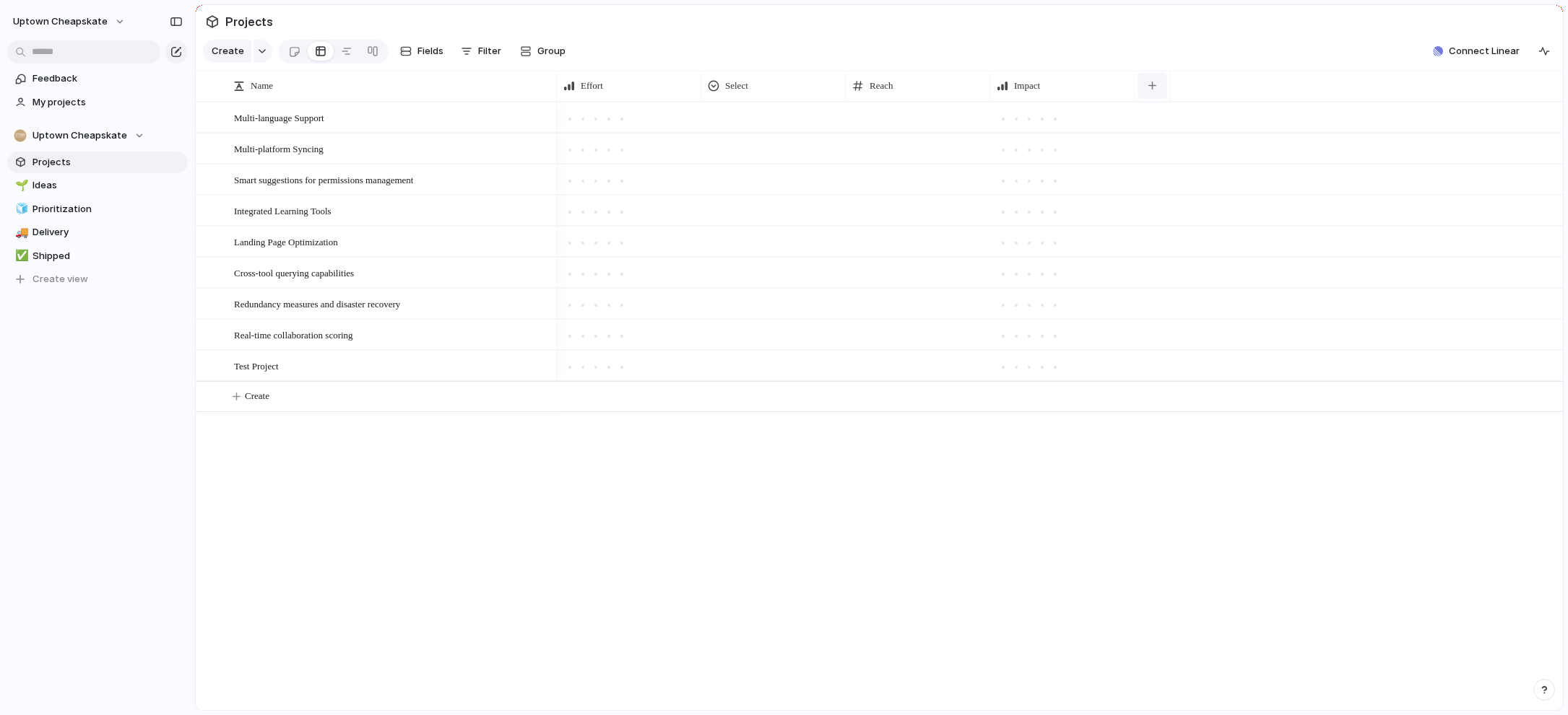
click at [1147, 82] on button "button" at bounding box center [1152, 86] width 30 height 26
type input "*****"
click at [1178, 150] on span "Status" at bounding box center [1179, 149] width 32 height 14
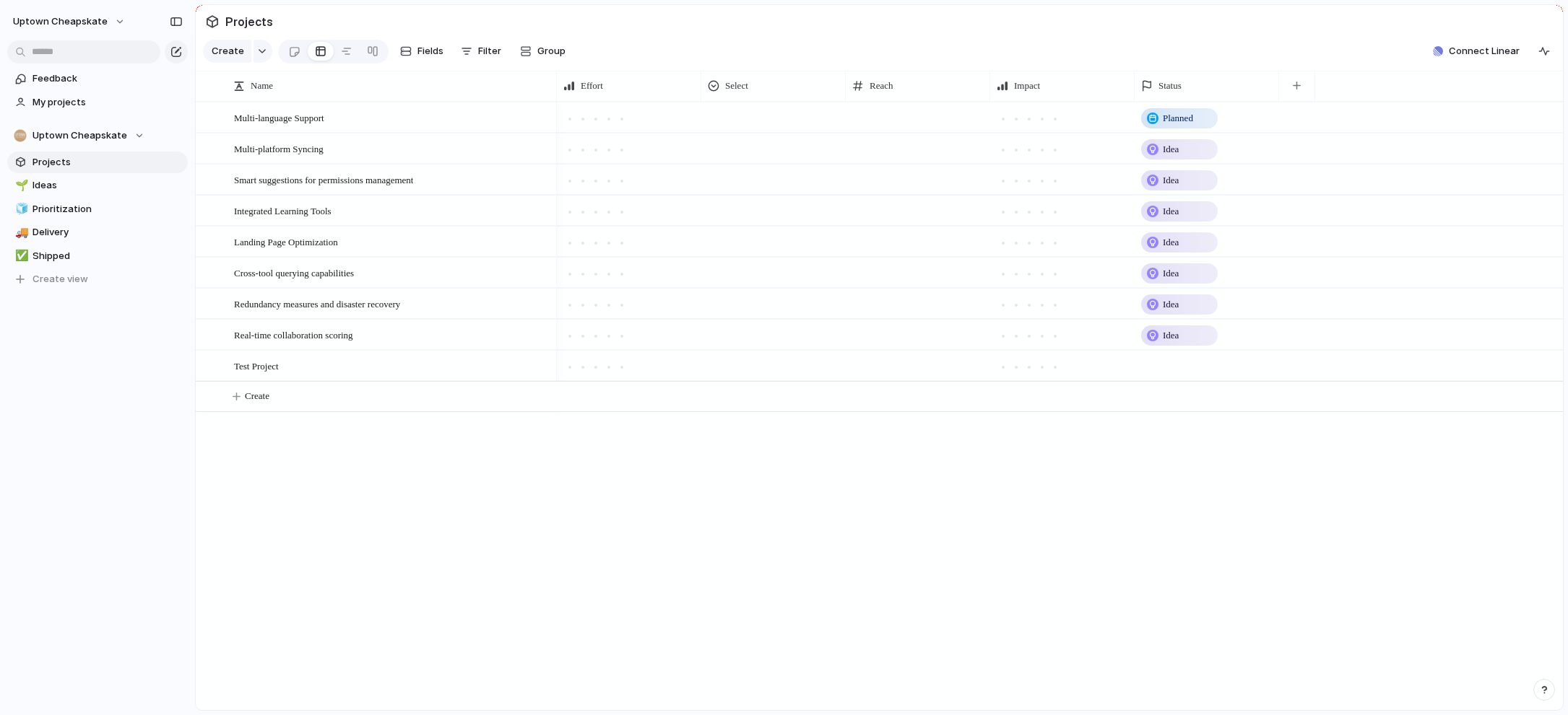
click at [1072, 20] on section "Projects" at bounding box center [879, 21] width 1367 height 33
click at [64, 179] on span "Ideas" at bounding box center [108, 185] width 150 height 14
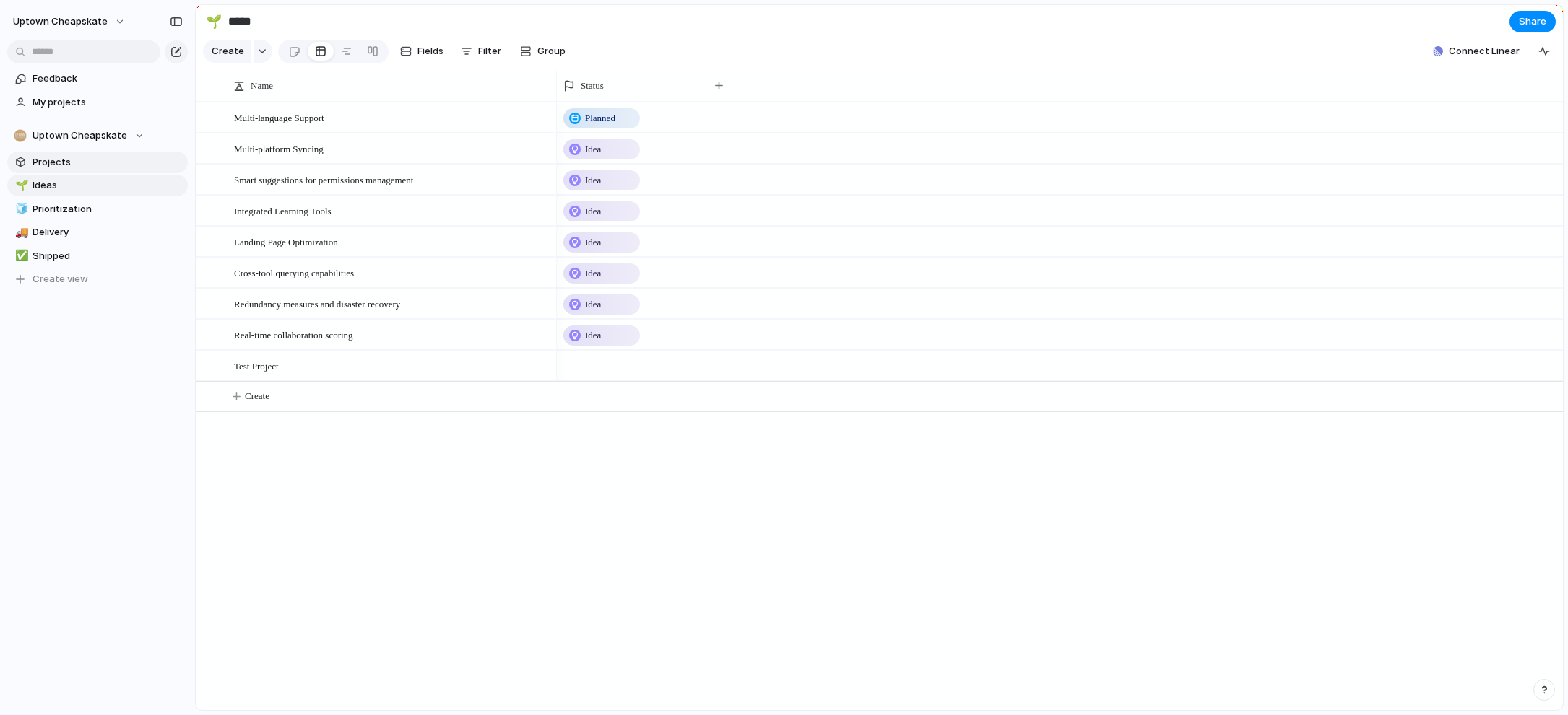
click at [79, 157] on span "Projects" at bounding box center [108, 162] width 150 height 14
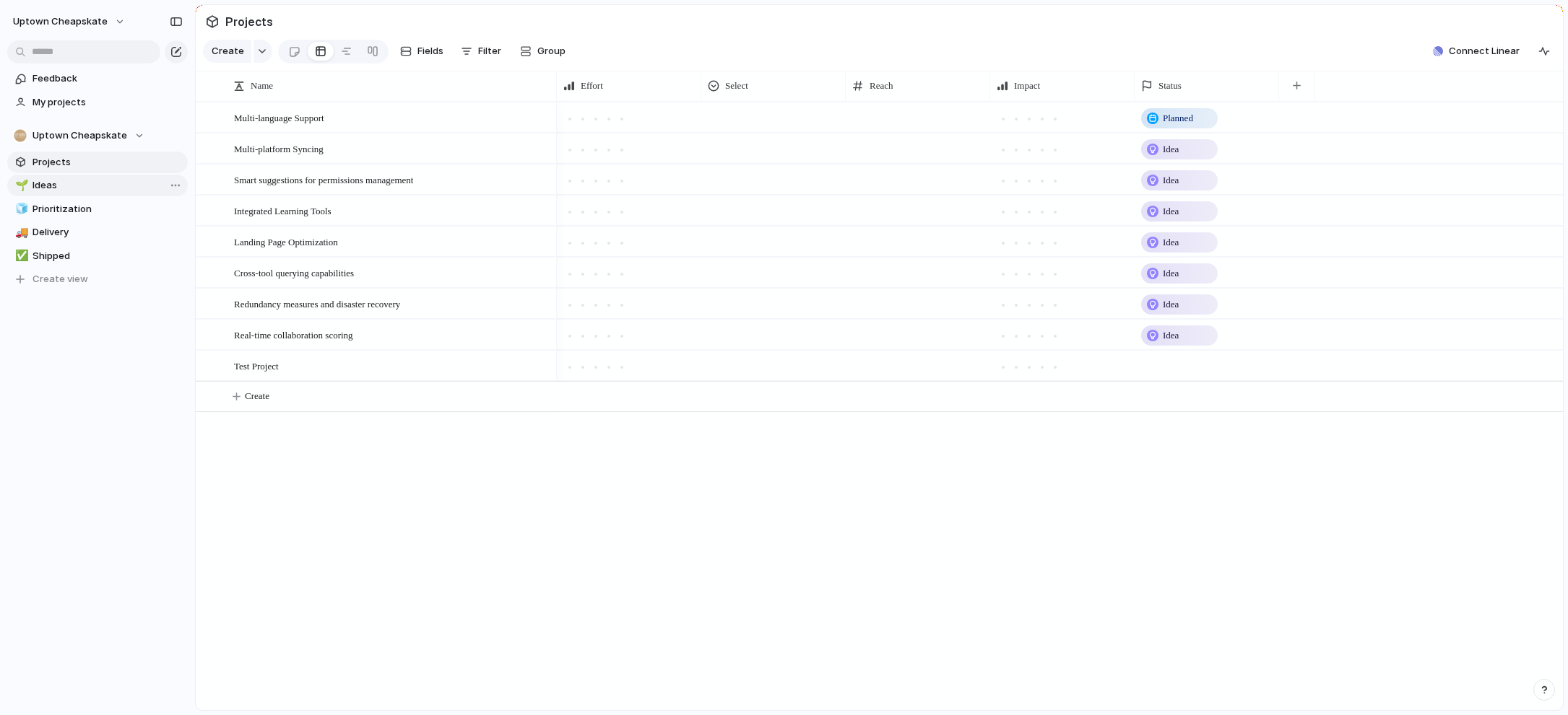
click at [78, 188] on span "Ideas" at bounding box center [108, 185] width 150 height 14
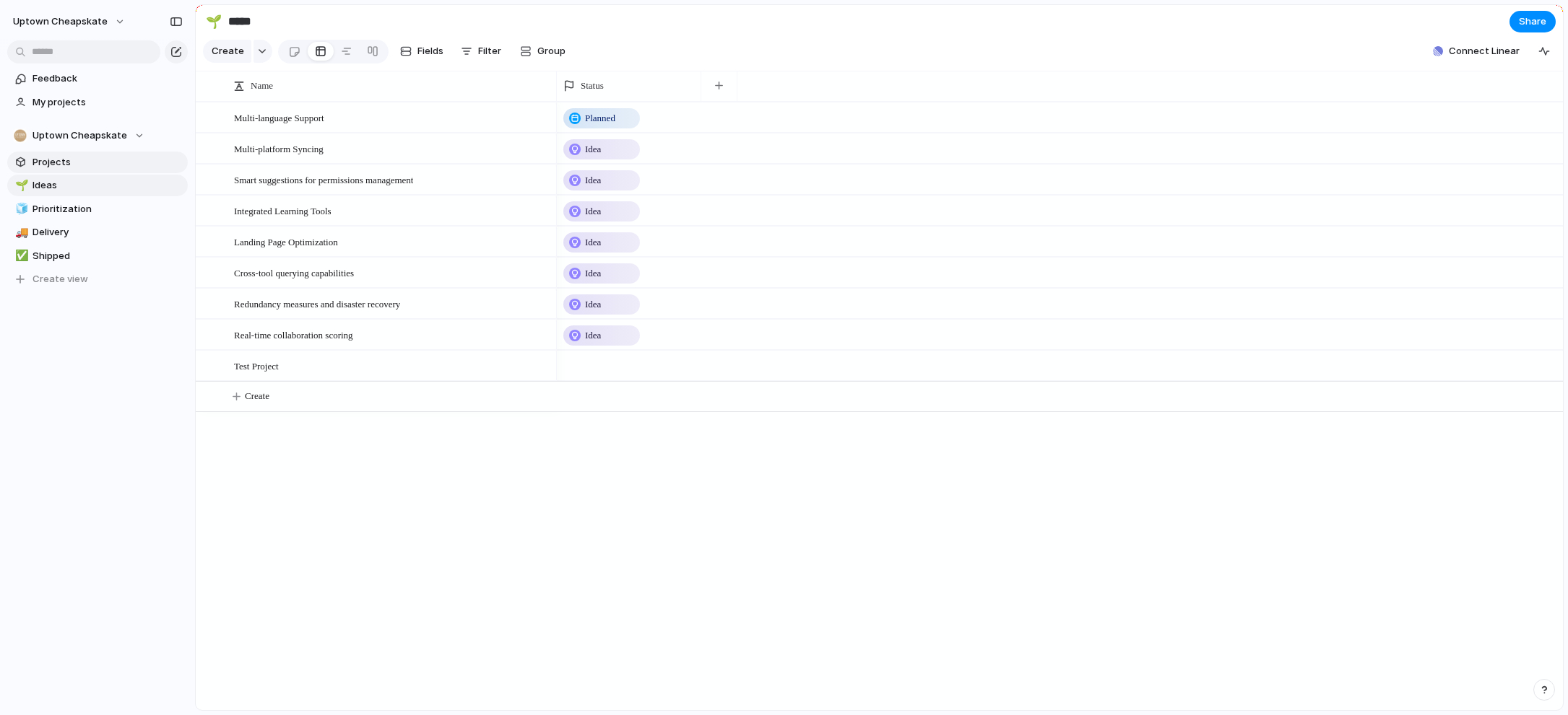
click at [77, 160] on span "Projects" at bounding box center [108, 162] width 150 height 14
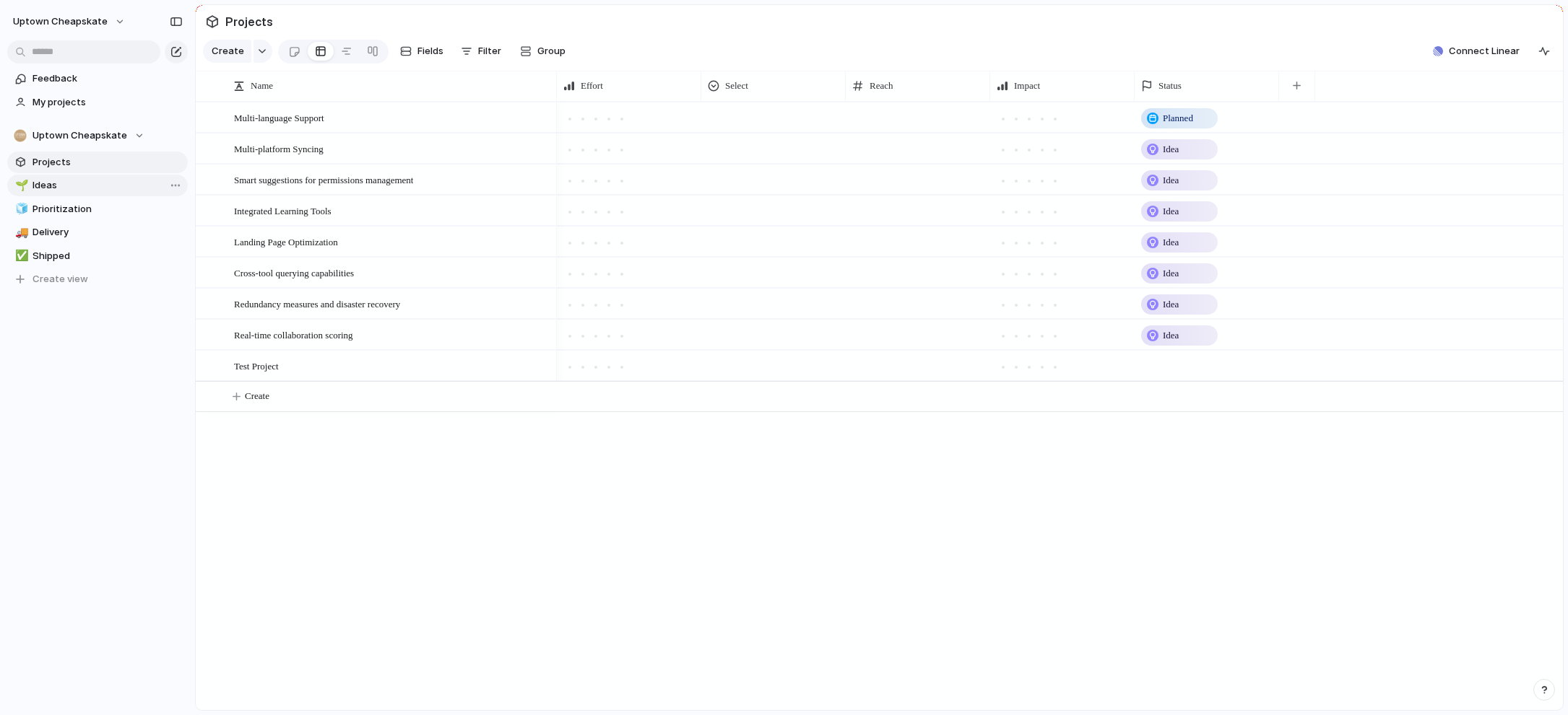
click at [79, 187] on span "Ideas" at bounding box center [108, 185] width 150 height 14
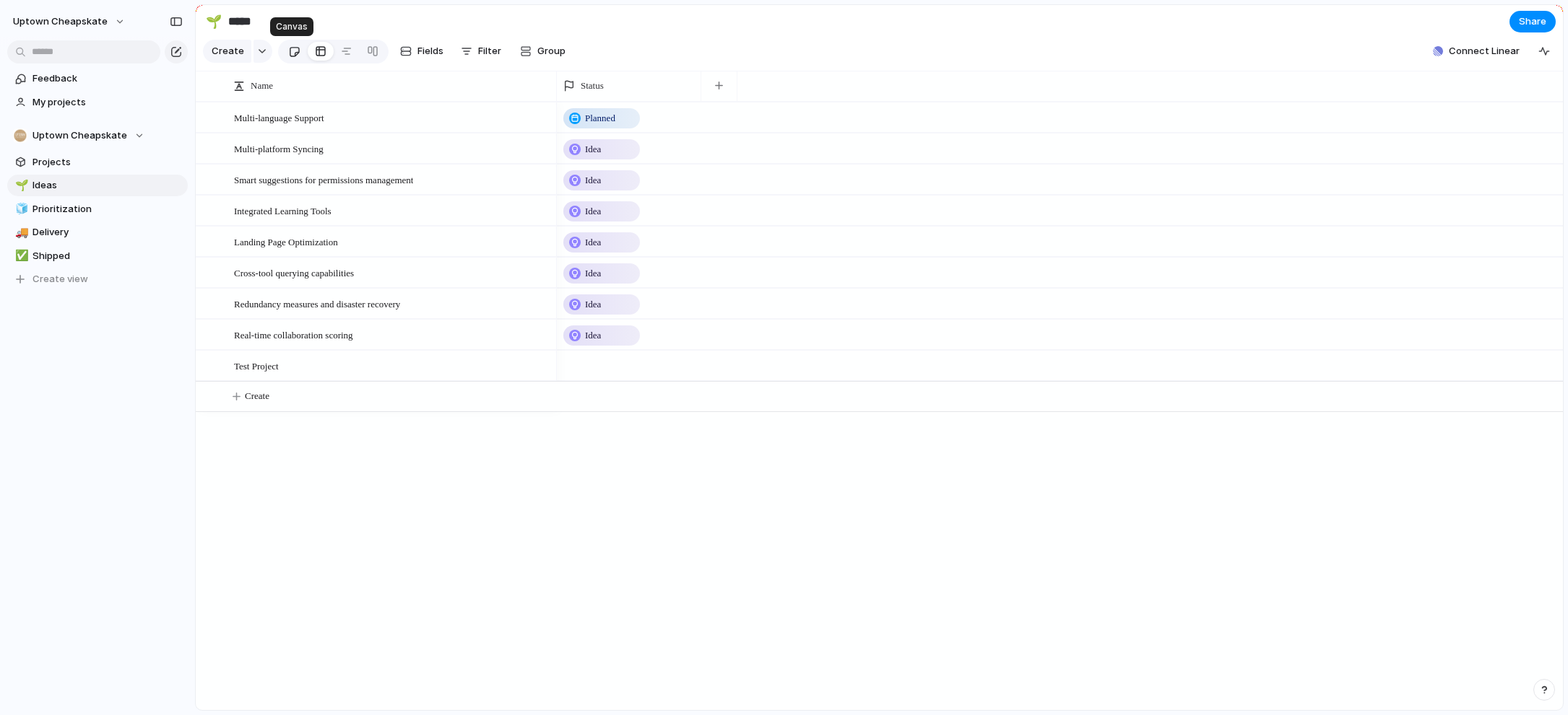
click at [288, 53] on div at bounding box center [294, 51] width 12 height 24
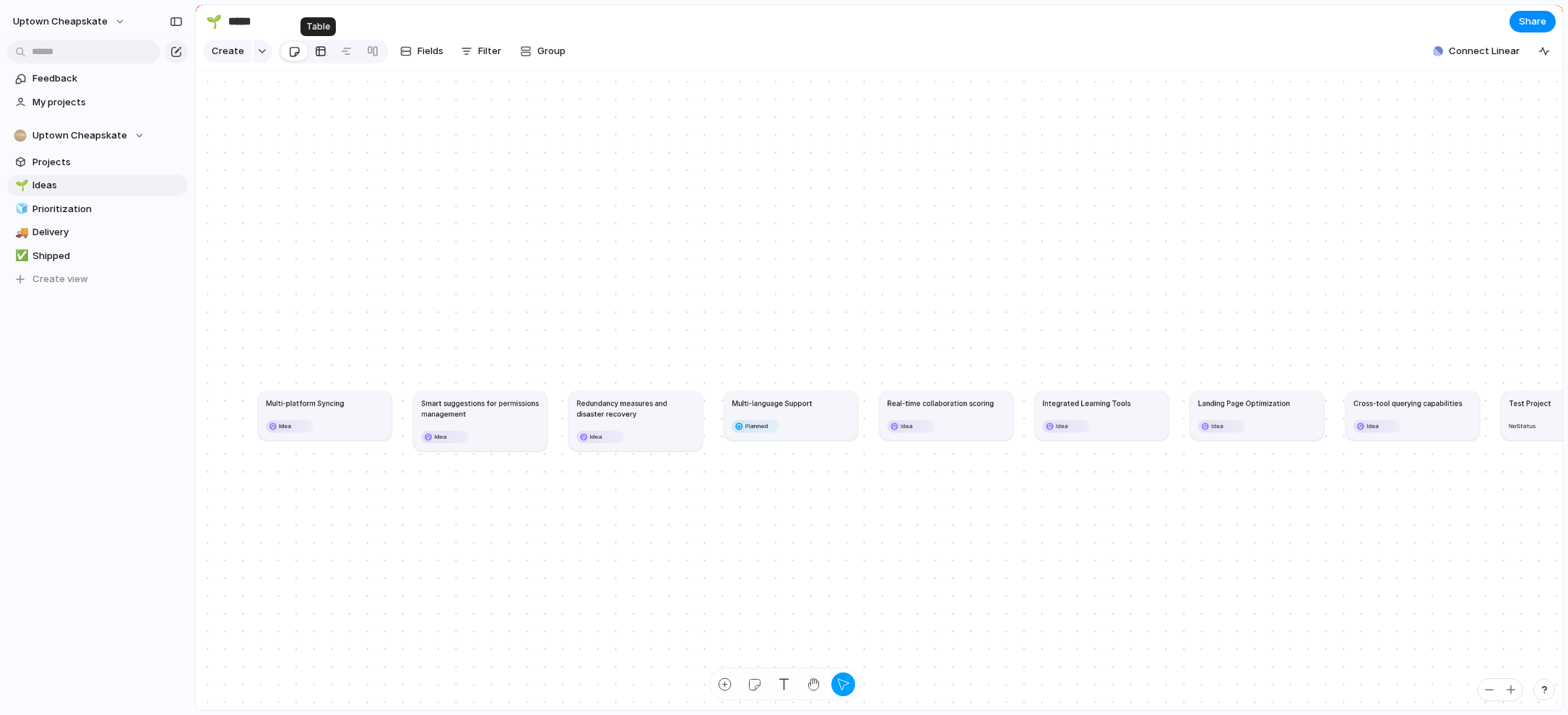
click at [315, 54] on div at bounding box center [320, 51] width 11 height 23
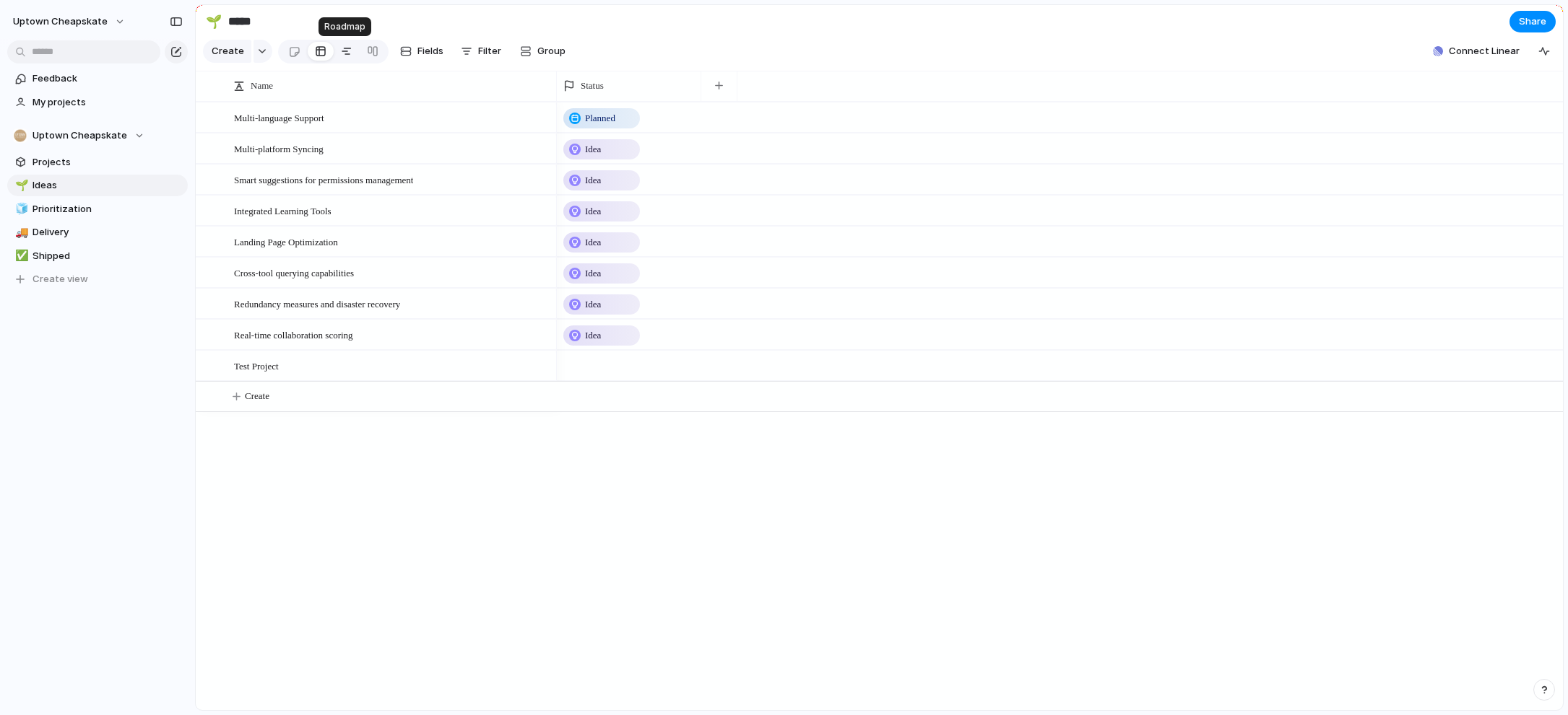
click at [344, 48] on div at bounding box center [346, 51] width 11 height 23
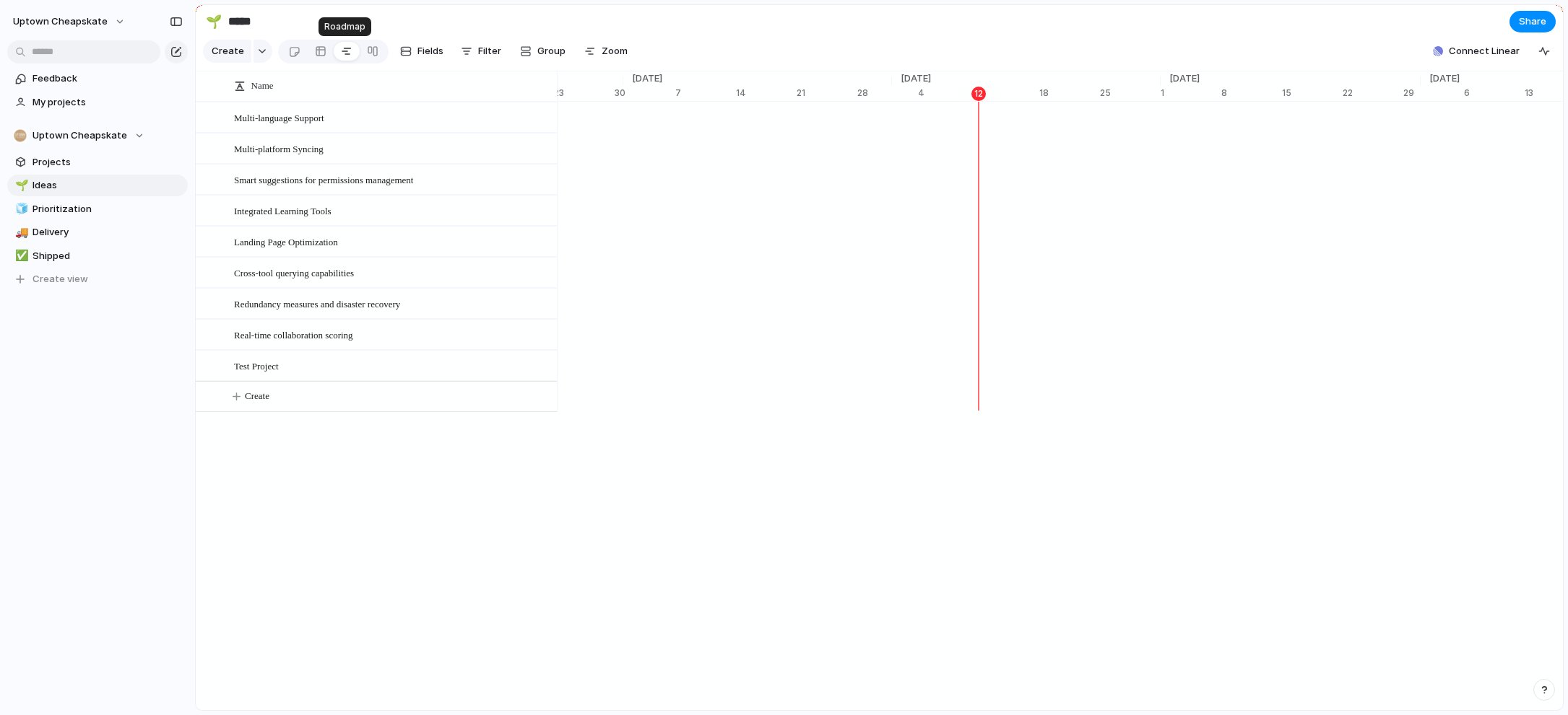
scroll to position [0, 9163]
click at [367, 51] on div at bounding box center [373, 51] width 11 height 23
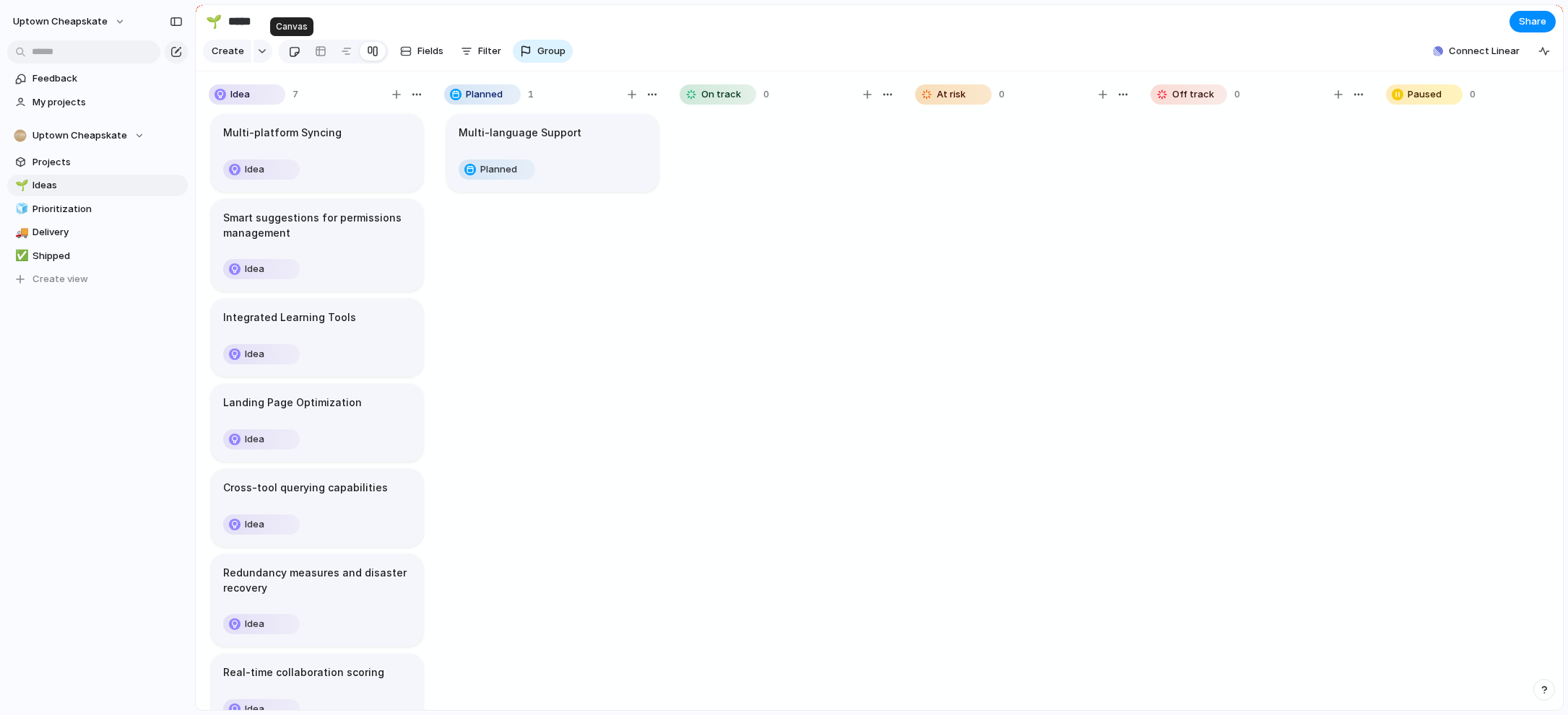
click at [289, 57] on div at bounding box center [294, 51] width 12 height 24
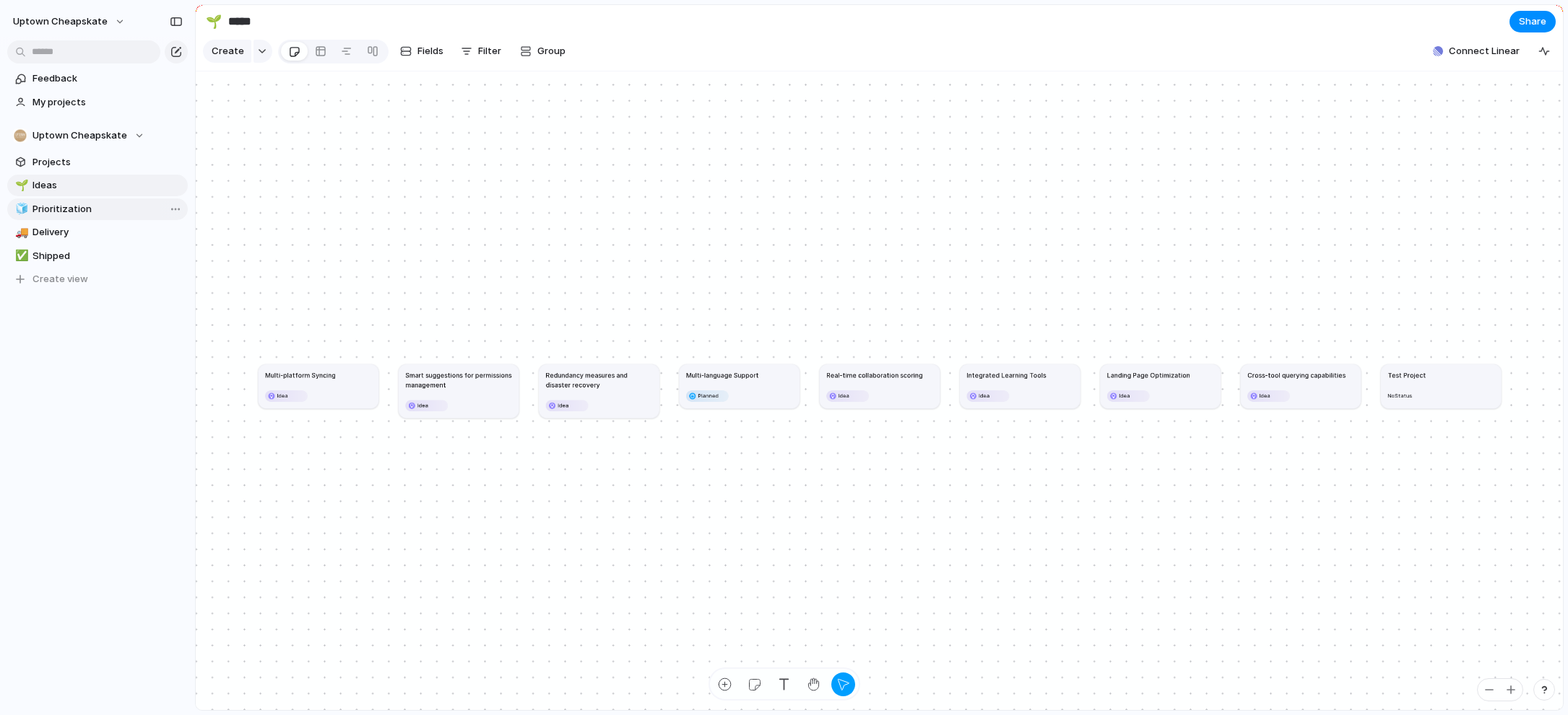
click at [48, 209] on span "Prioritization" at bounding box center [108, 209] width 150 height 14
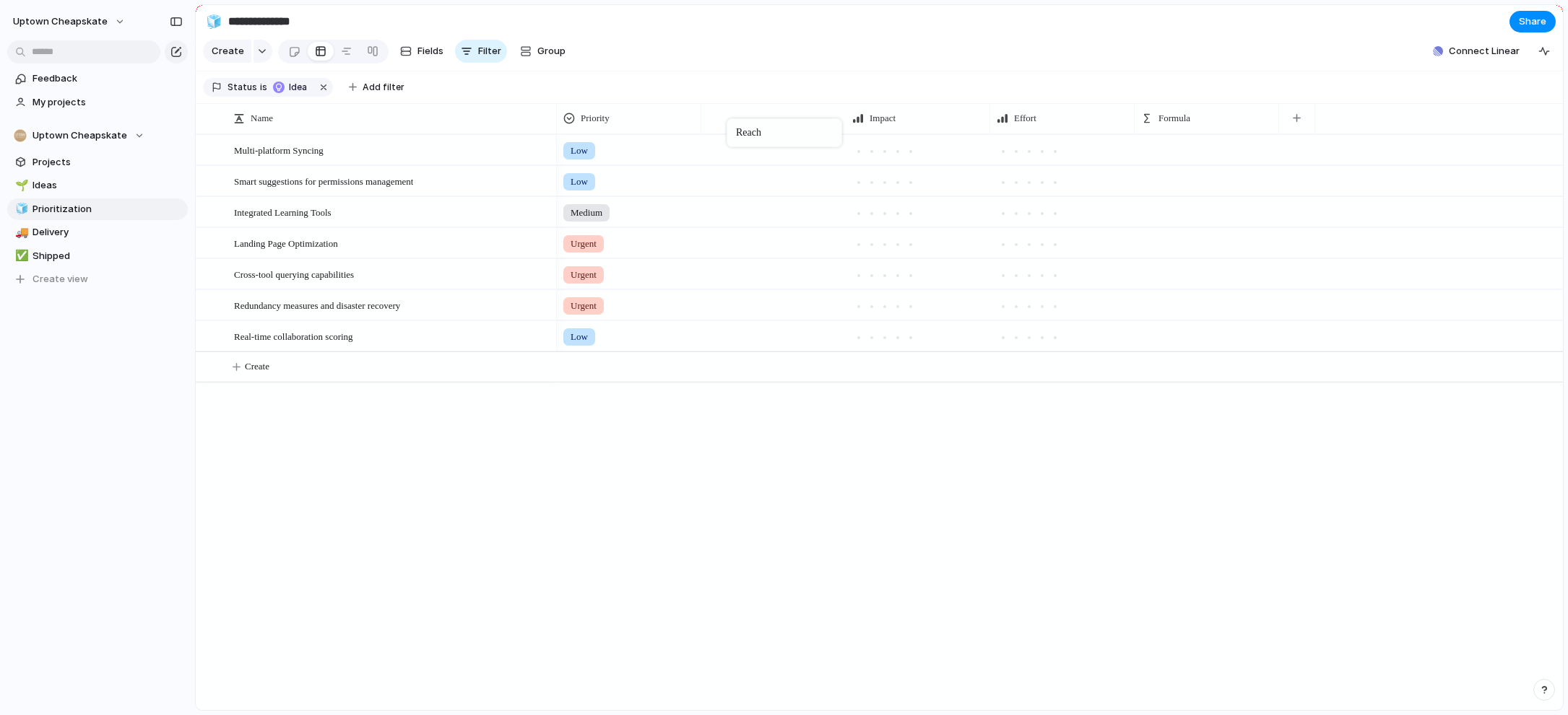
drag, startPoint x: 1051, startPoint y: 114, endPoint x: 731, endPoint y: 118, distance: 320.0
click at [65, 237] on span "Delivery" at bounding box center [108, 232] width 150 height 14
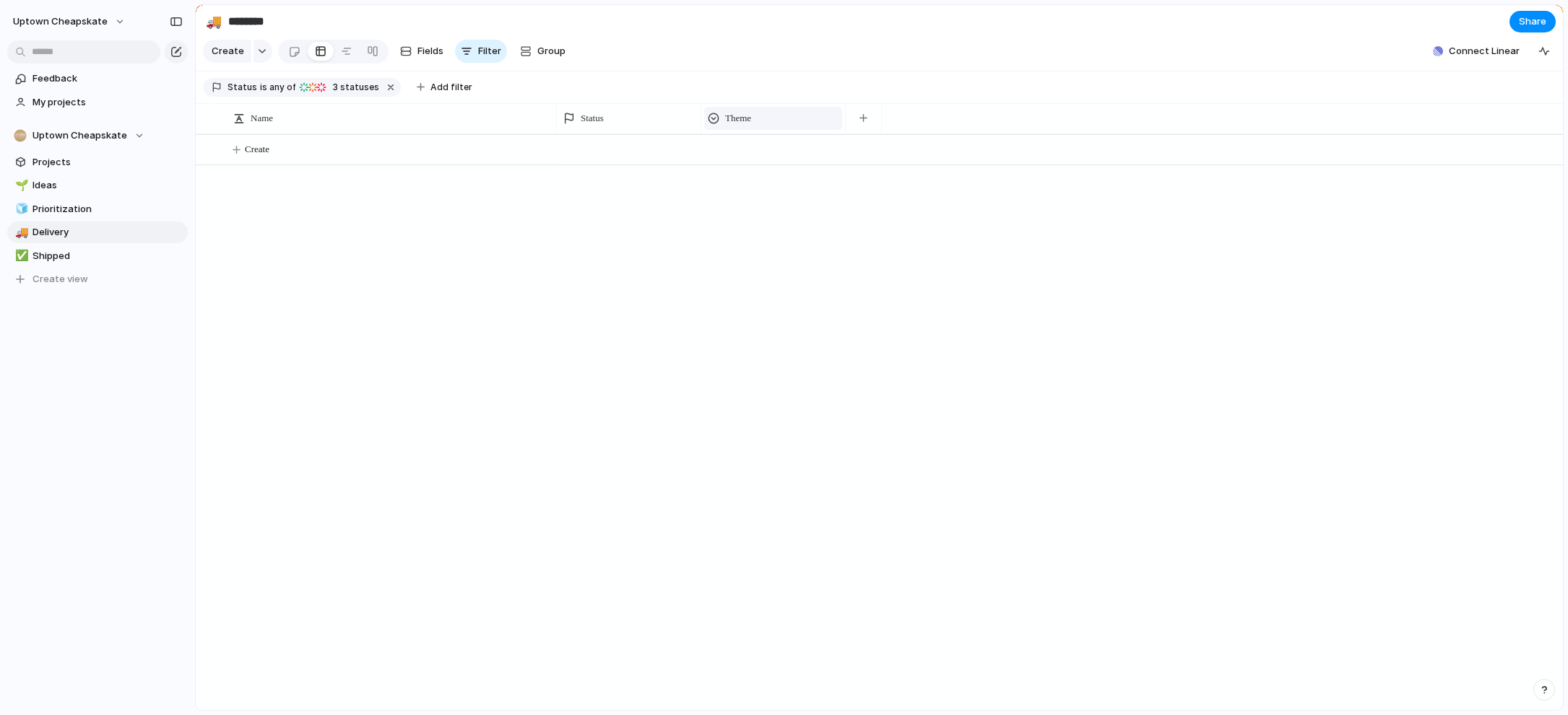
click at [759, 120] on div "Theme" at bounding box center [773, 118] width 131 height 14
click at [598, 223] on div "Modify Hide Sort ascending Sort descending" at bounding box center [784, 357] width 1568 height 715
click at [82, 243] on link "🚚 Delivery" at bounding box center [97, 232] width 180 height 21
click at [82, 253] on span "Shipped" at bounding box center [108, 256] width 150 height 14
click at [80, 219] on link "🧊 Prioritization" at bounding box center [97, 209] width 180 height 21
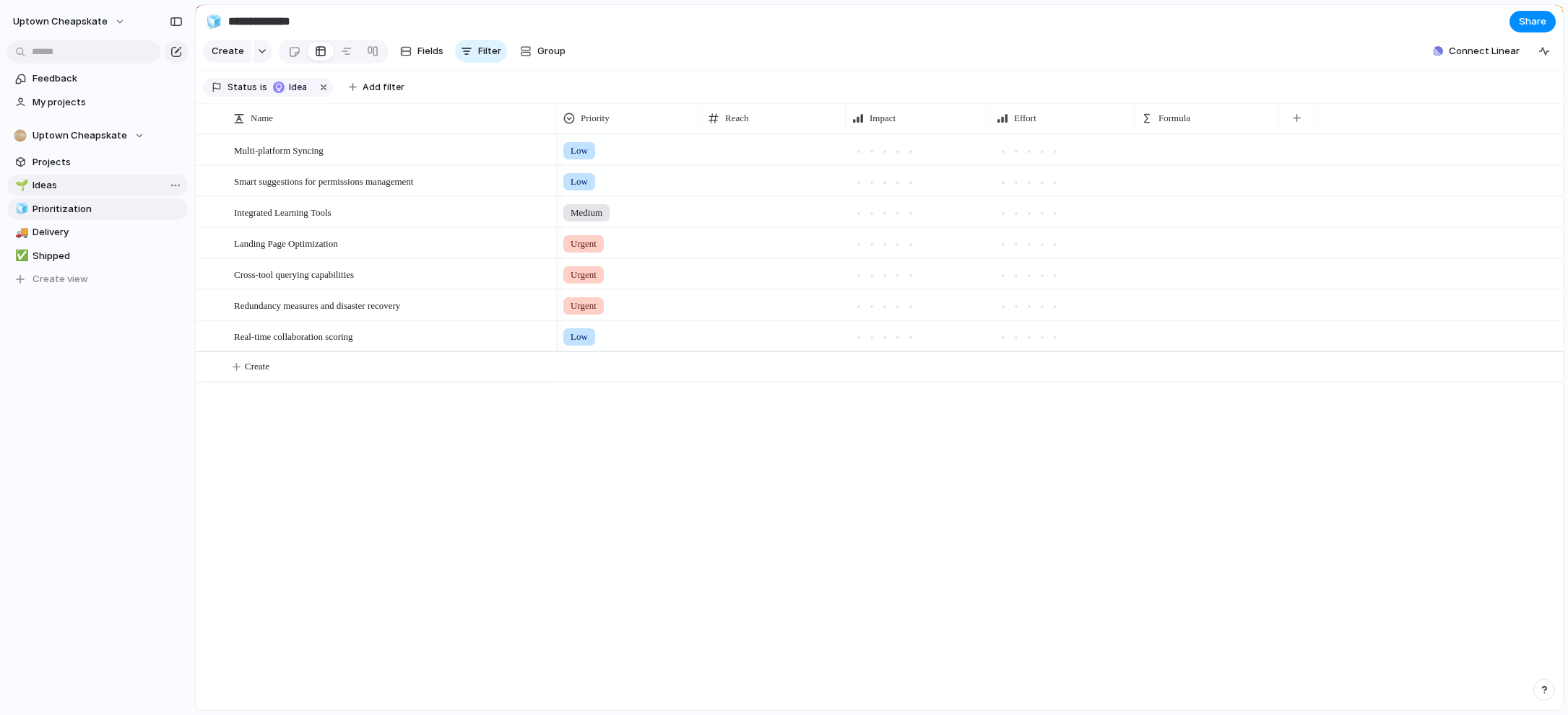
click at [70, 179] on span "Ideas" at bounding box center [108, 185] width 150 height 14
type input "*****"
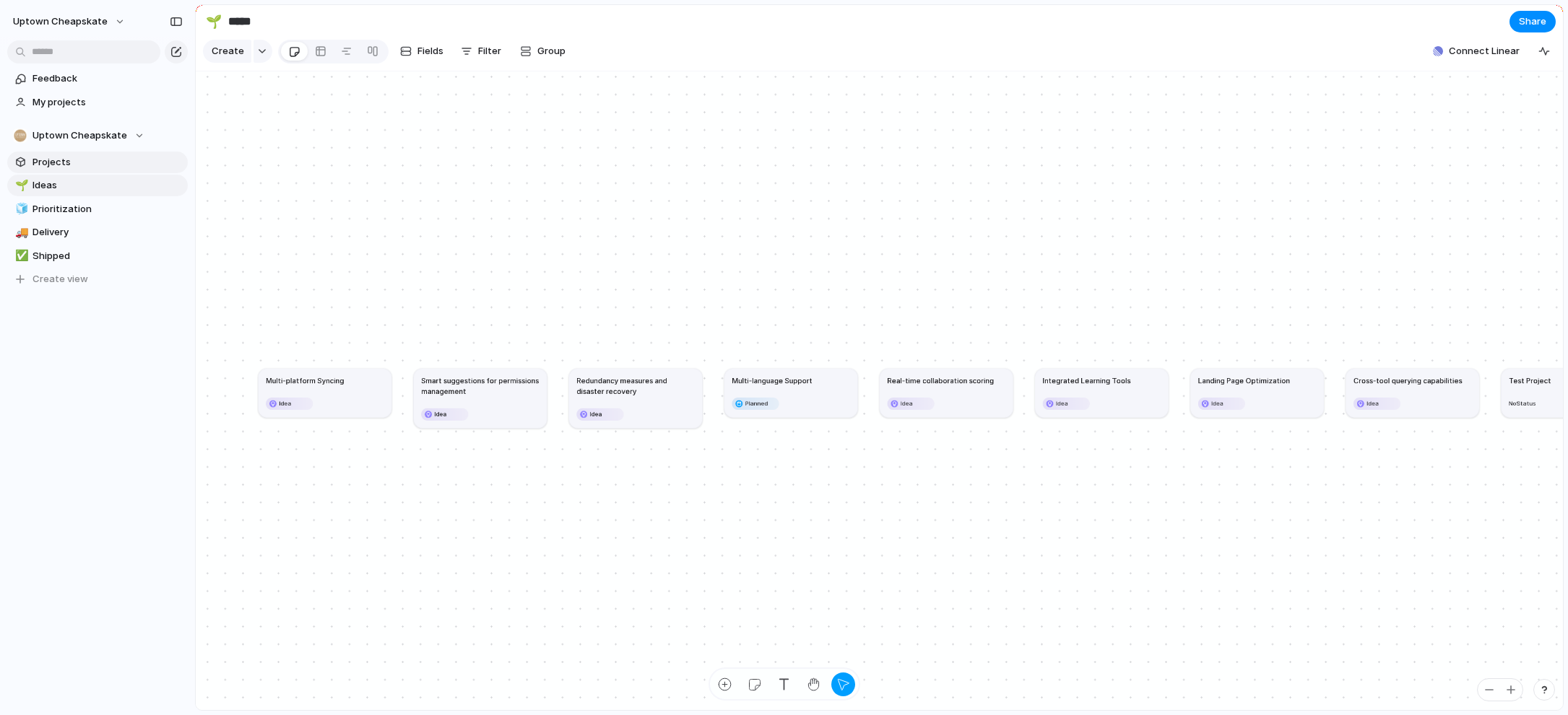
click at [73, 155] on span "Projects" at bounding box center [108, 162] width 150 height 14
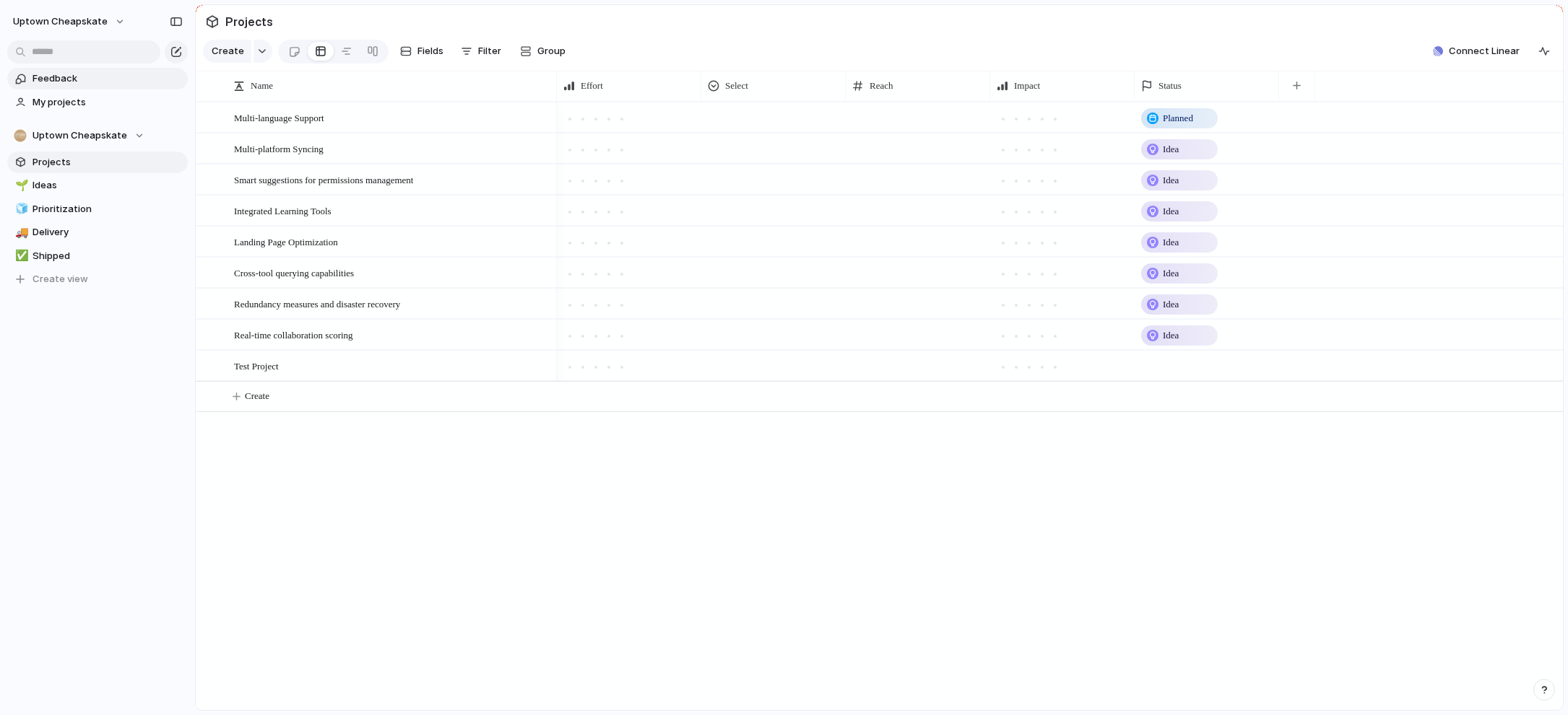
click at [77, 77] on span "Feedback" at bounding box center [108, 79] width 150 height 14
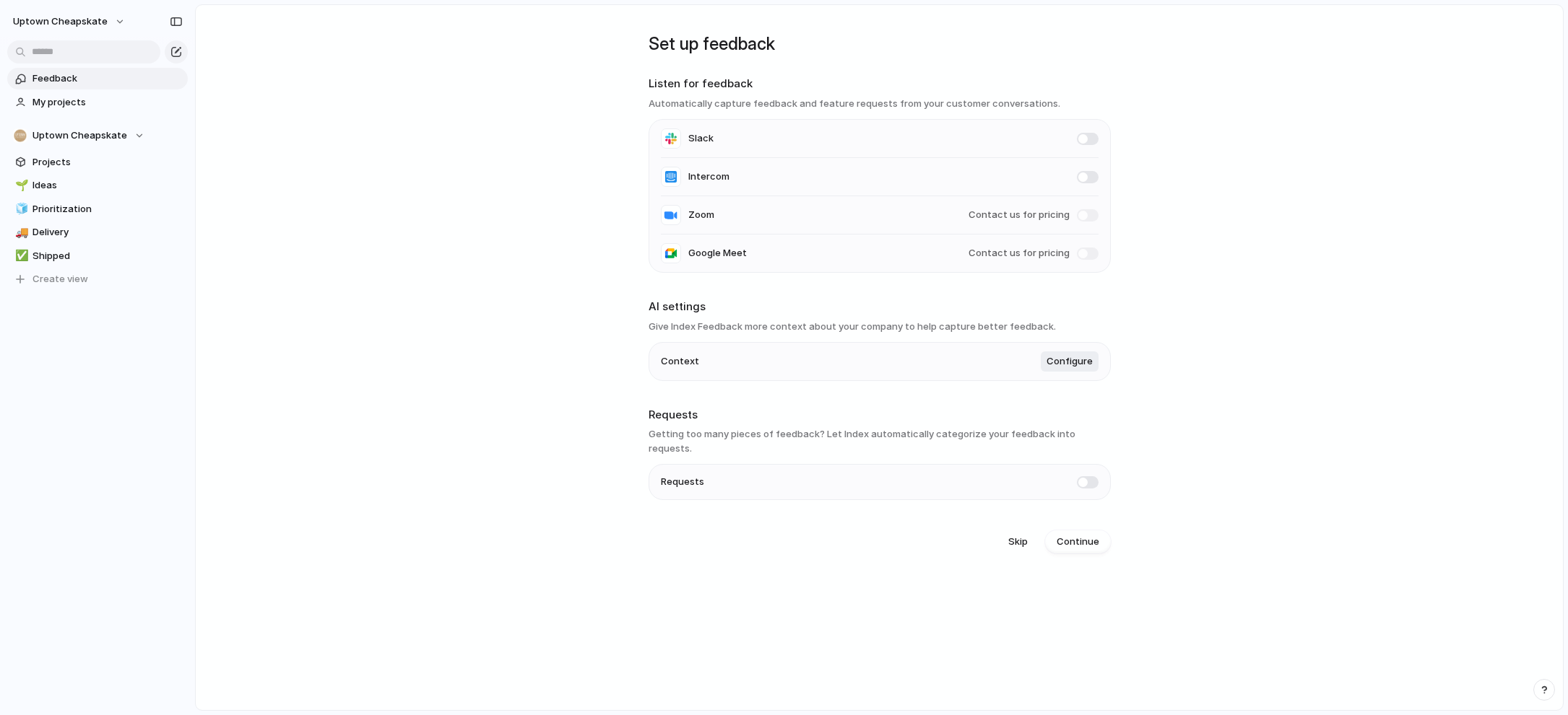
click at [56, 85] on link "Feedback" at bounding box center [97, 79] width 180 height 21
click at [66, 113] on link "My projects" at bounding box center [97, 102] width 180 height 21
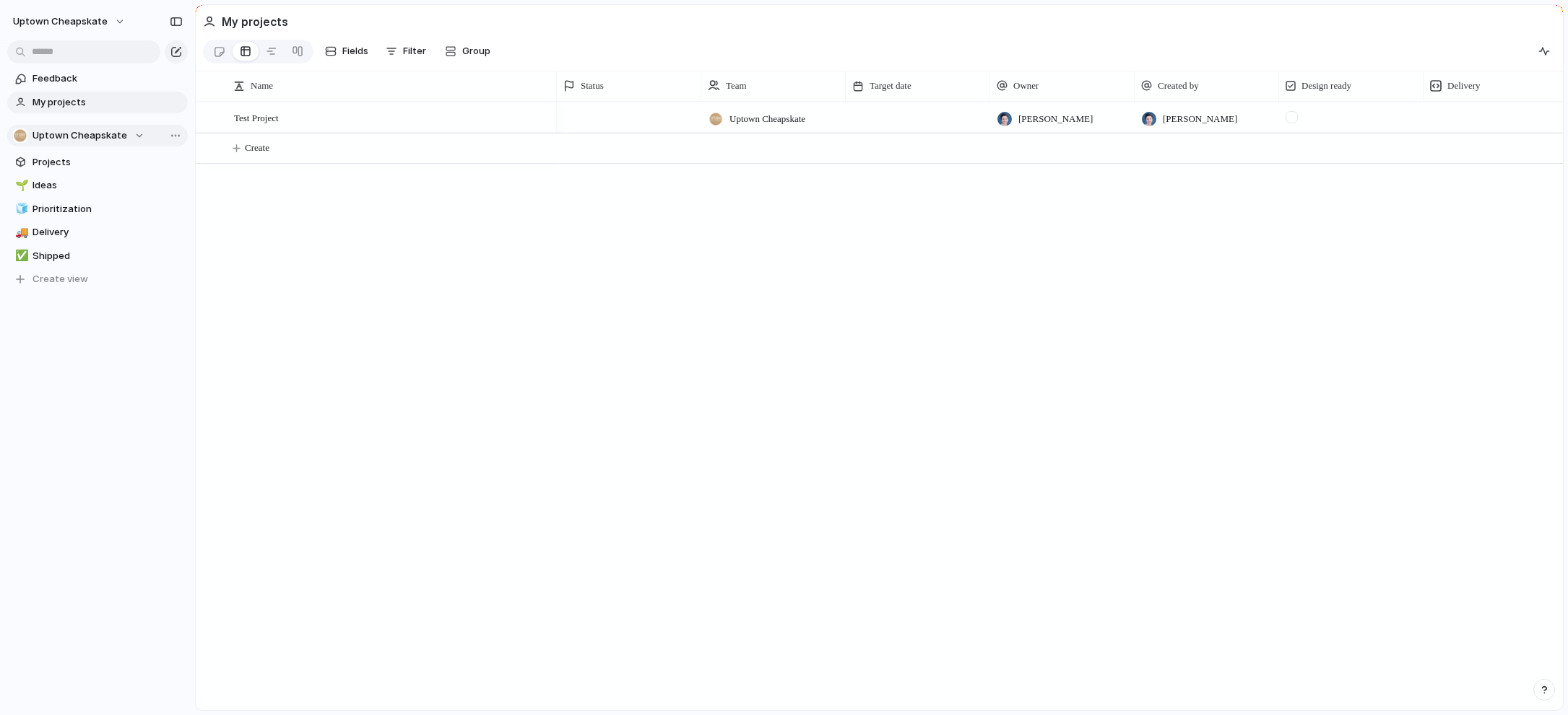
click at [74, 134] on span "Uptown Cheapskate" at bounding box center [80, 135] width 95 height 14
